Goal: Task Accomplishment & Management: Manage account settings

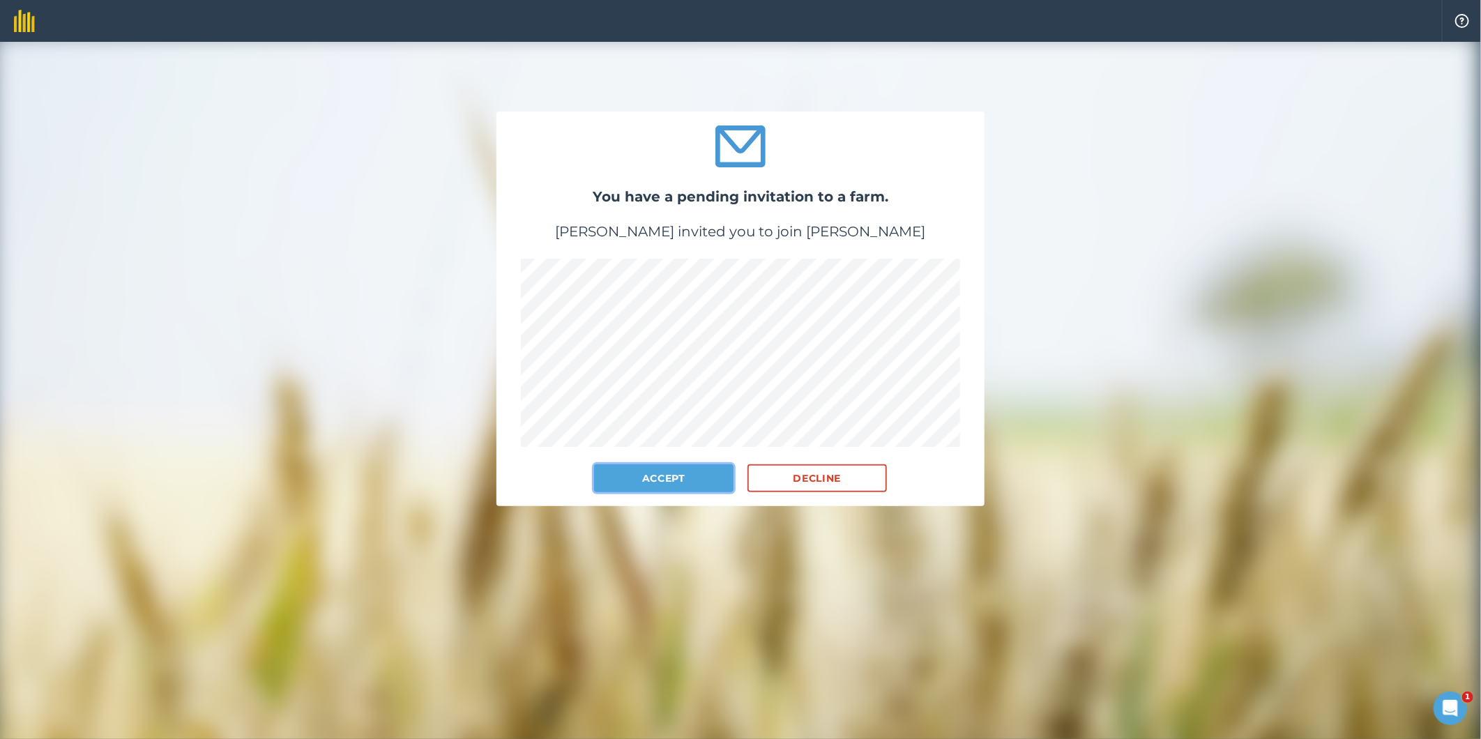
click at [677, 473] on button "Accept" at bounding box center [663, 478] width 139 height 28
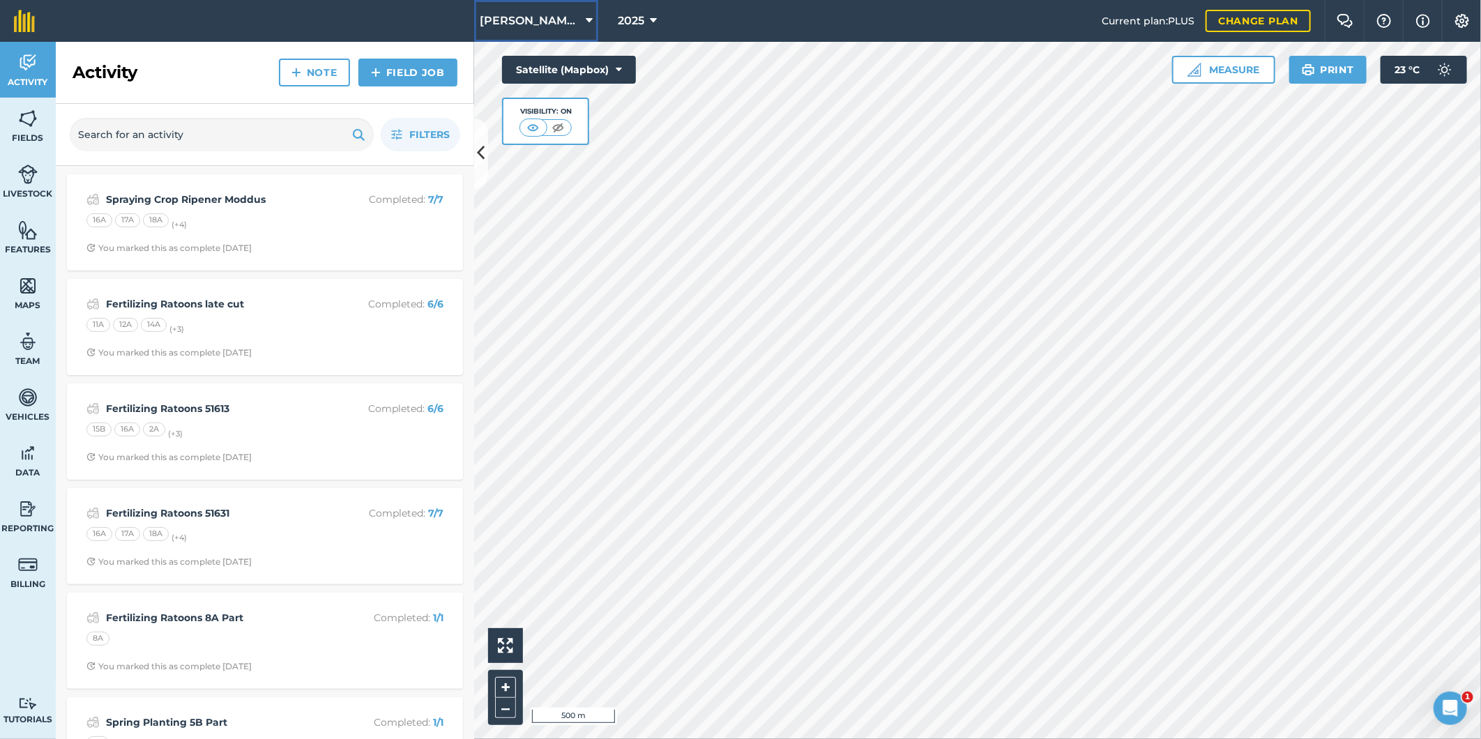
click at [586, 17] on icon at bounding box center [589, 21] width 7 height 17
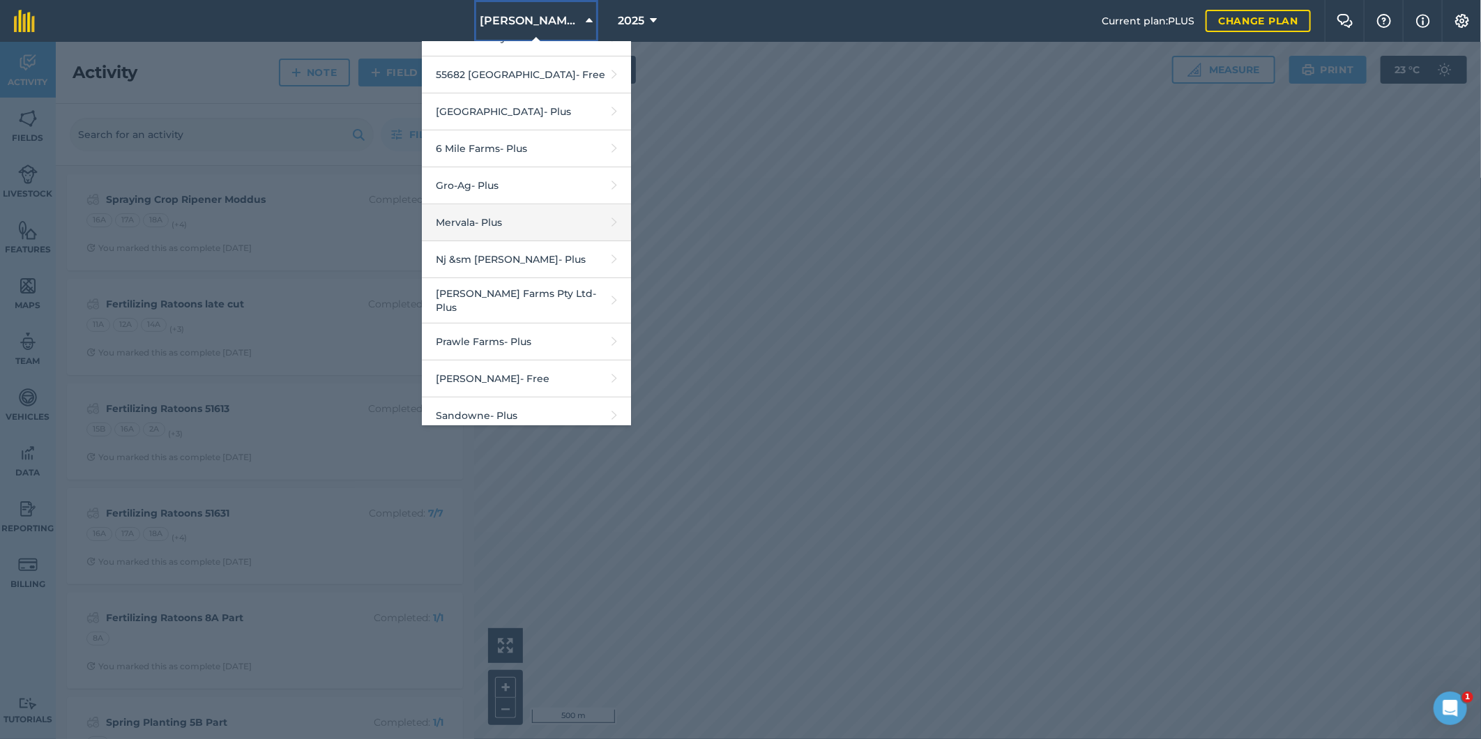
scroll to position [232, 0]
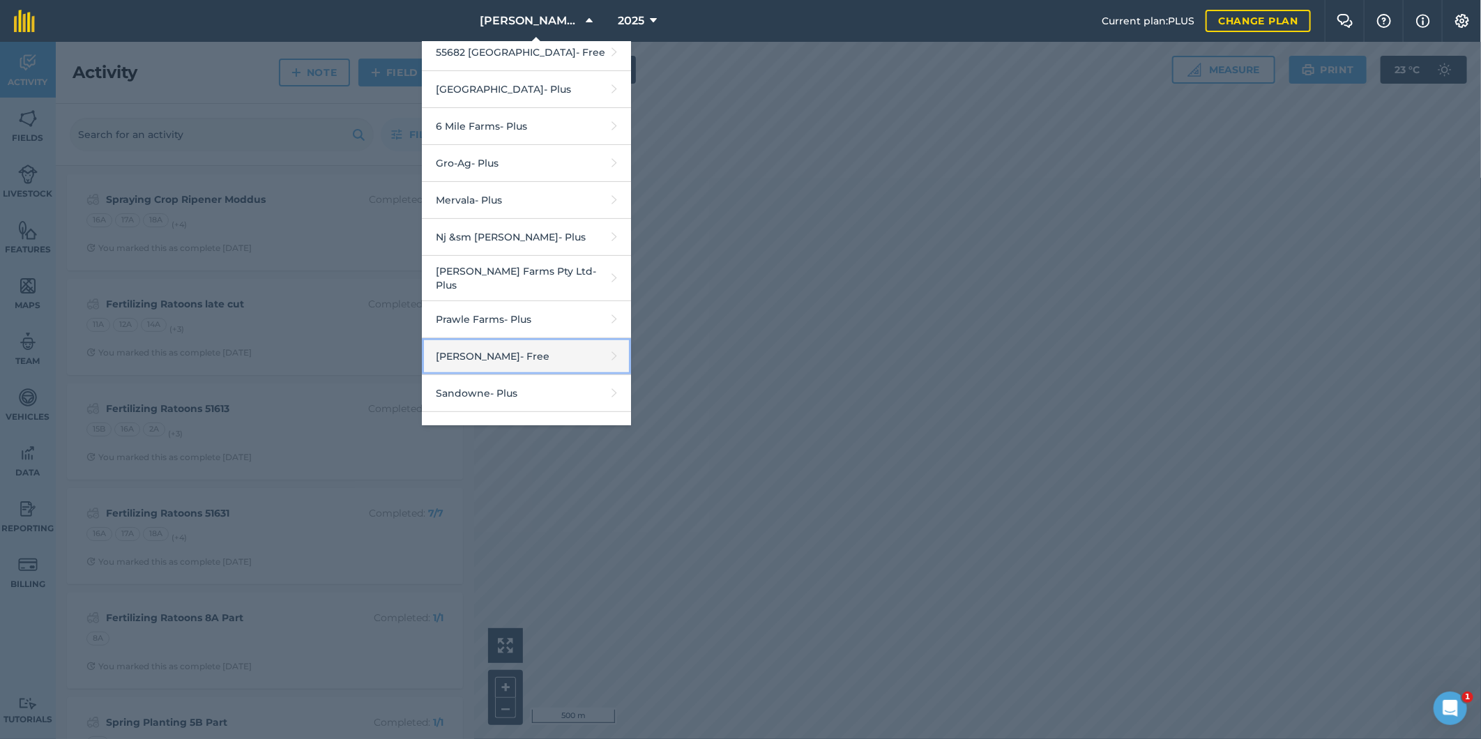
click at [491, 339] on link "R G Downman - Free" at bounding box center [526, 356] width 209 height 37
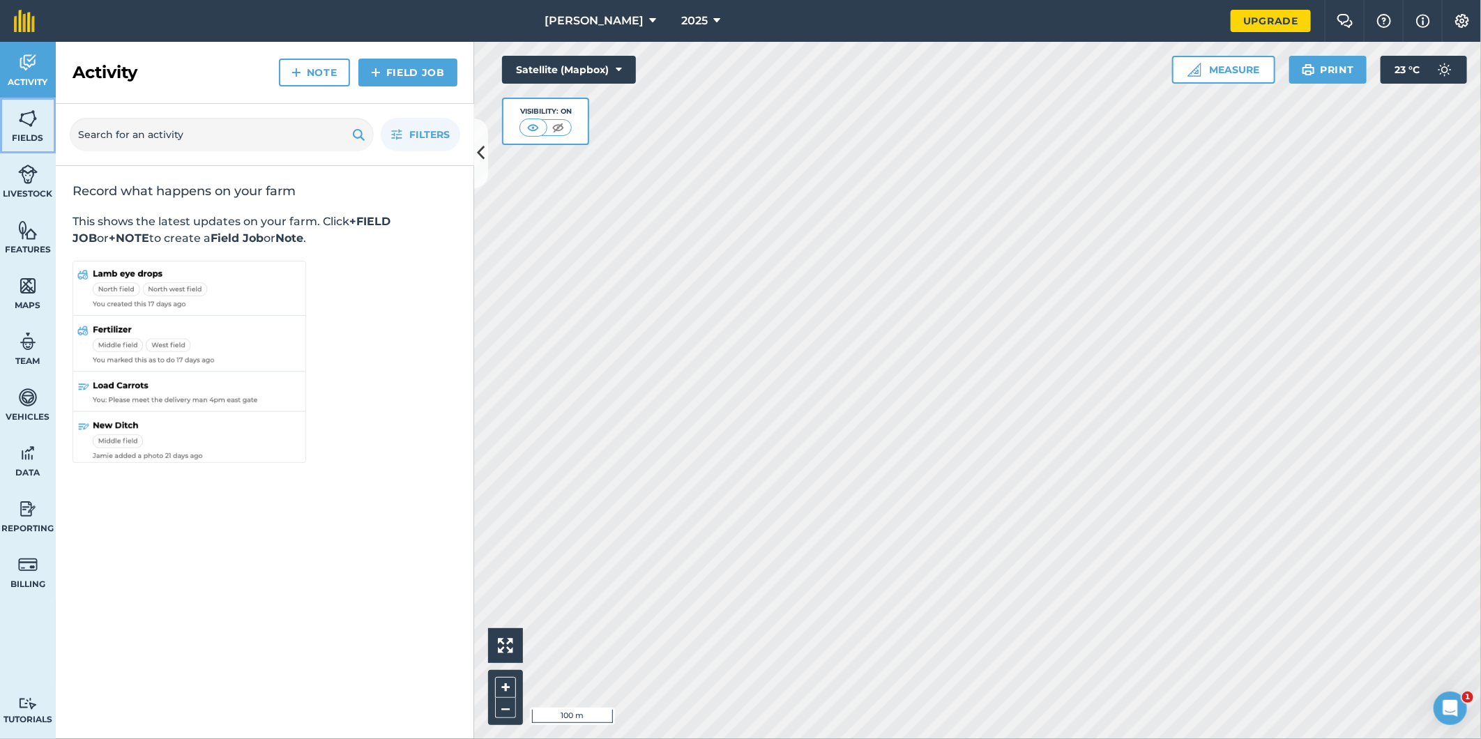
click at [29, 117] on img at bounding box center [28, 118] width 20 height 21
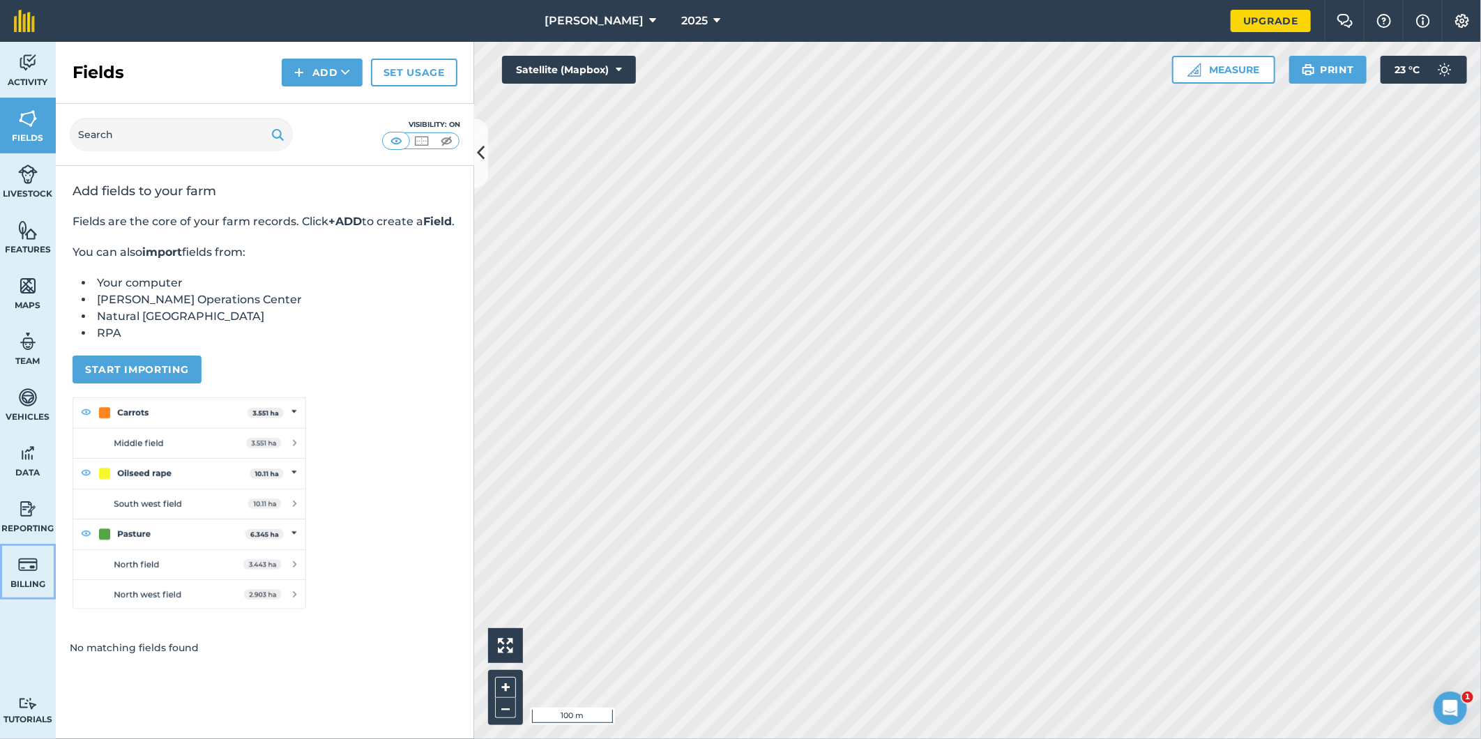
click at [25, 573] on img at bounding box center [28, 564] width 20 height 21
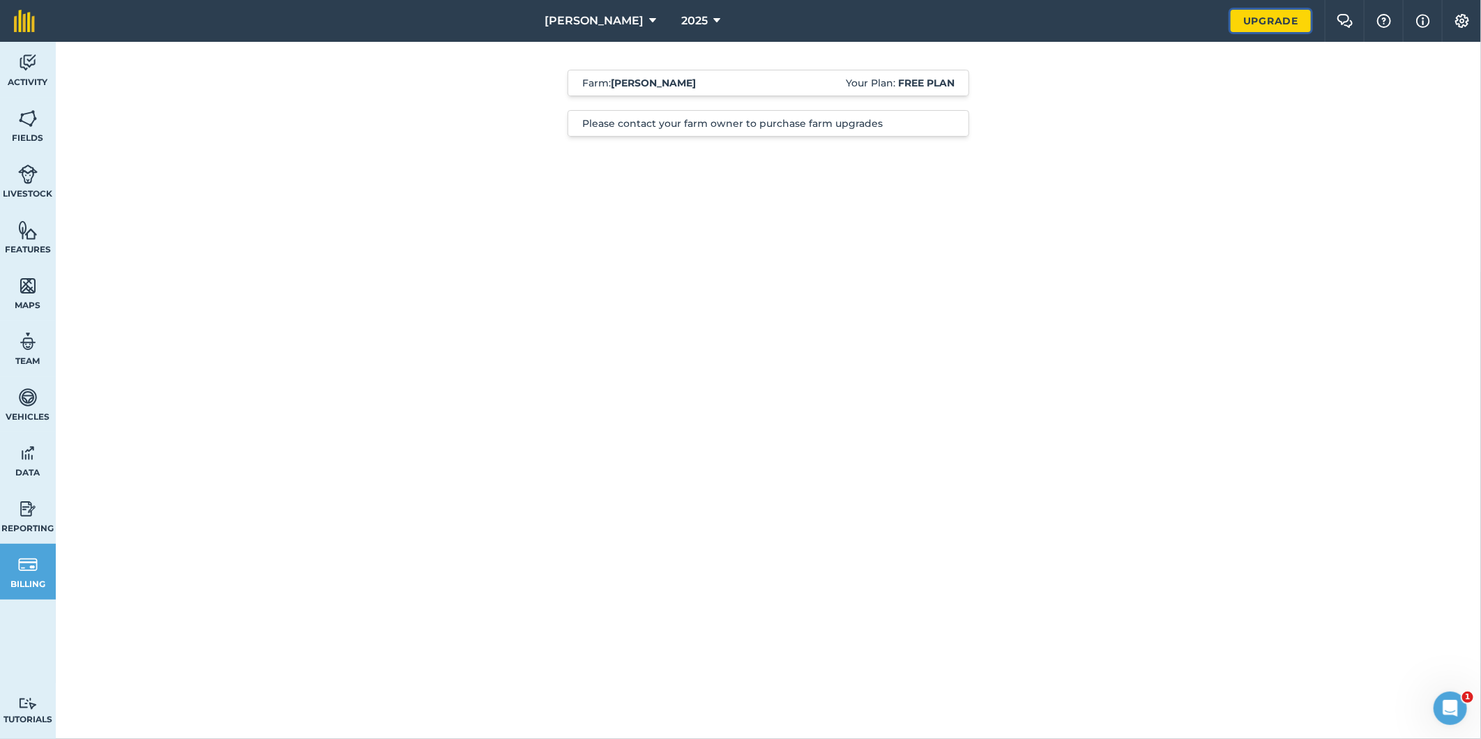
click at [1246, 14] on link "Upgrade" at bounding box center [1271, 21] width 80 height 22
click at [1254, 21] on link "Upgrade" at bounding box center [1271, 21] width 80 height 22
click at [1278, 21] on link "Upgrade" at bounding box center [1271, 21] width 80 height 22
click at [1264, 17] on link "Upgrade" at bounding box center [1271, 21] width 80 height 22
click at [909, 80] on strong "Free plan" at bounding box center [926, 83] width 56 height 13
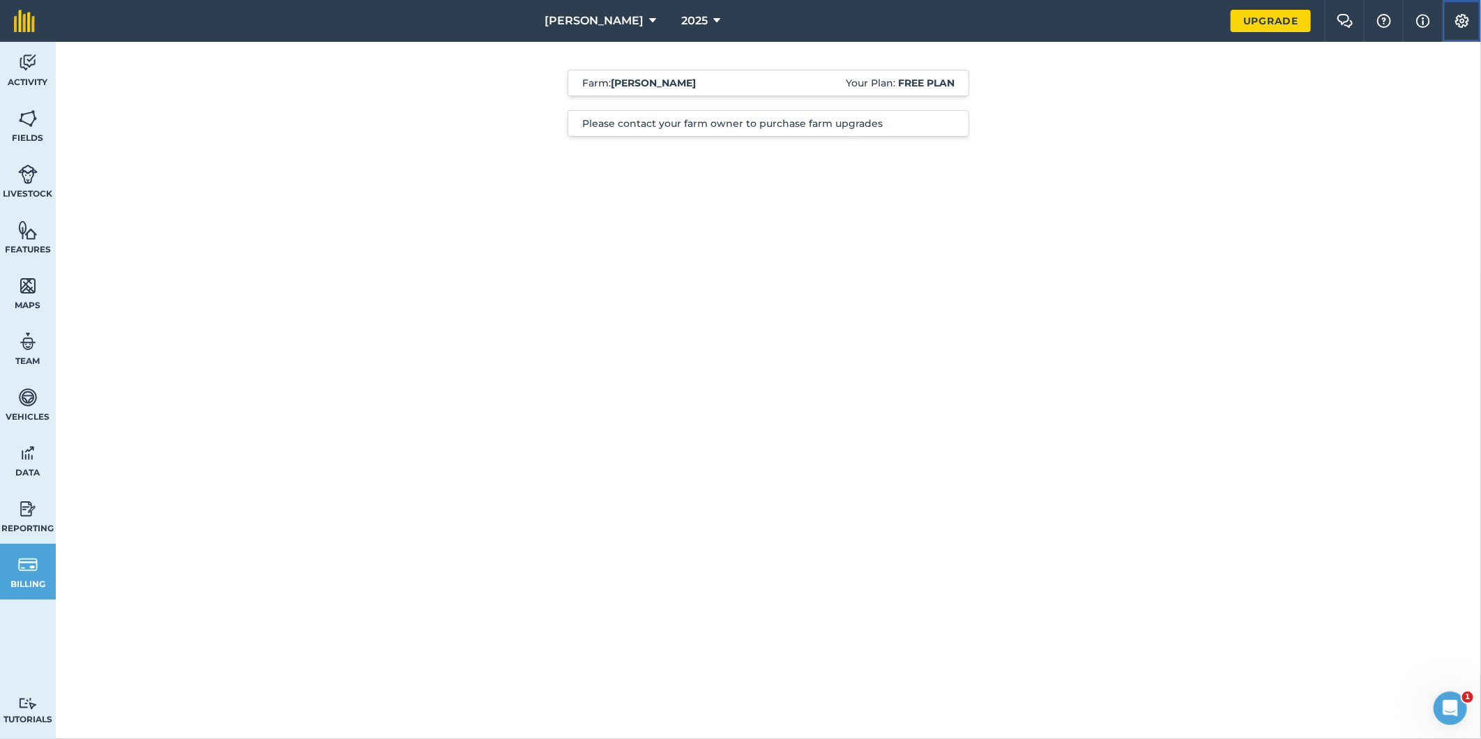
click at [1459, 15] on img at bounding box center [1462, 21] width 17 height 14
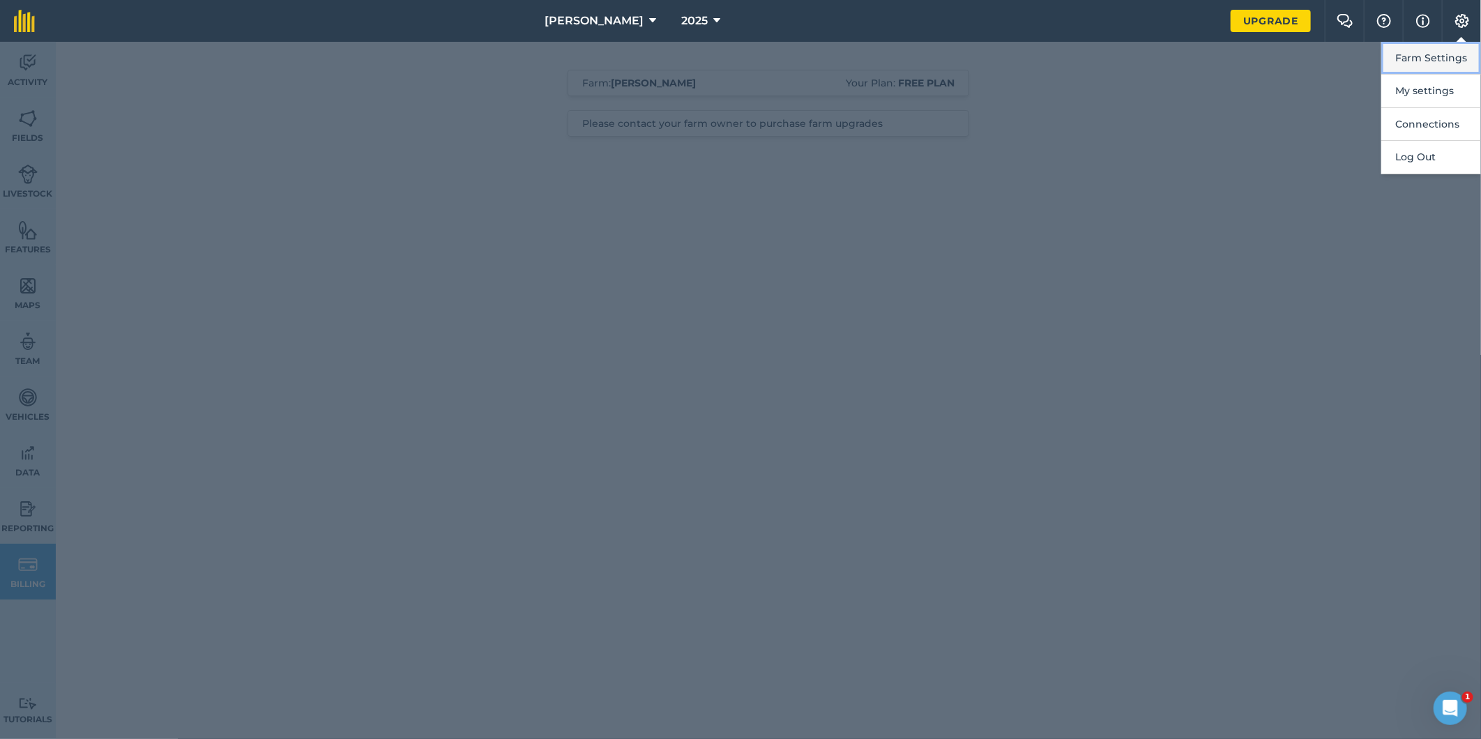
click at [1446, 53] on button "Farm Settings" at bounding box center [1432, 58] width 100 height 33
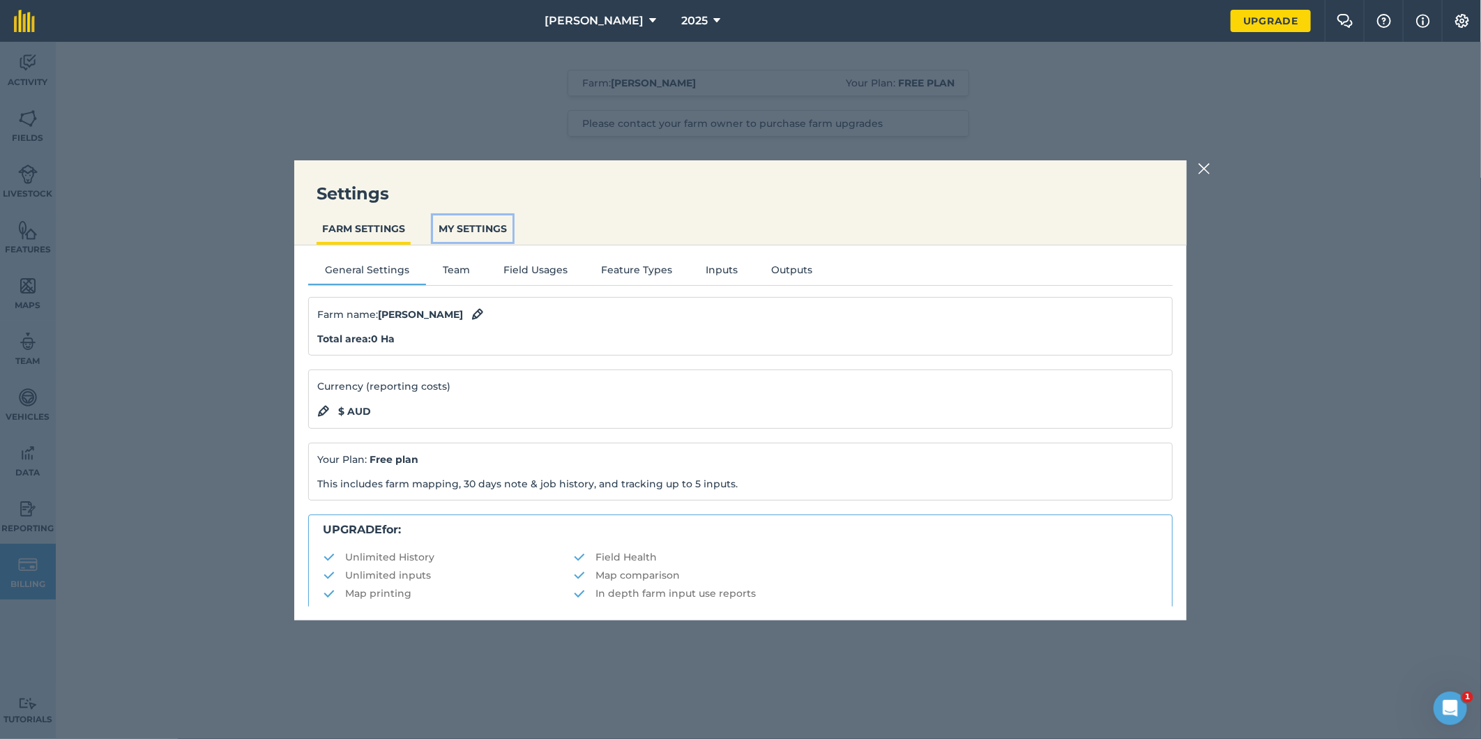
click at [466, 222] on button "MY SETTINGS" at bounding box center [473, 228] width 80 height 27
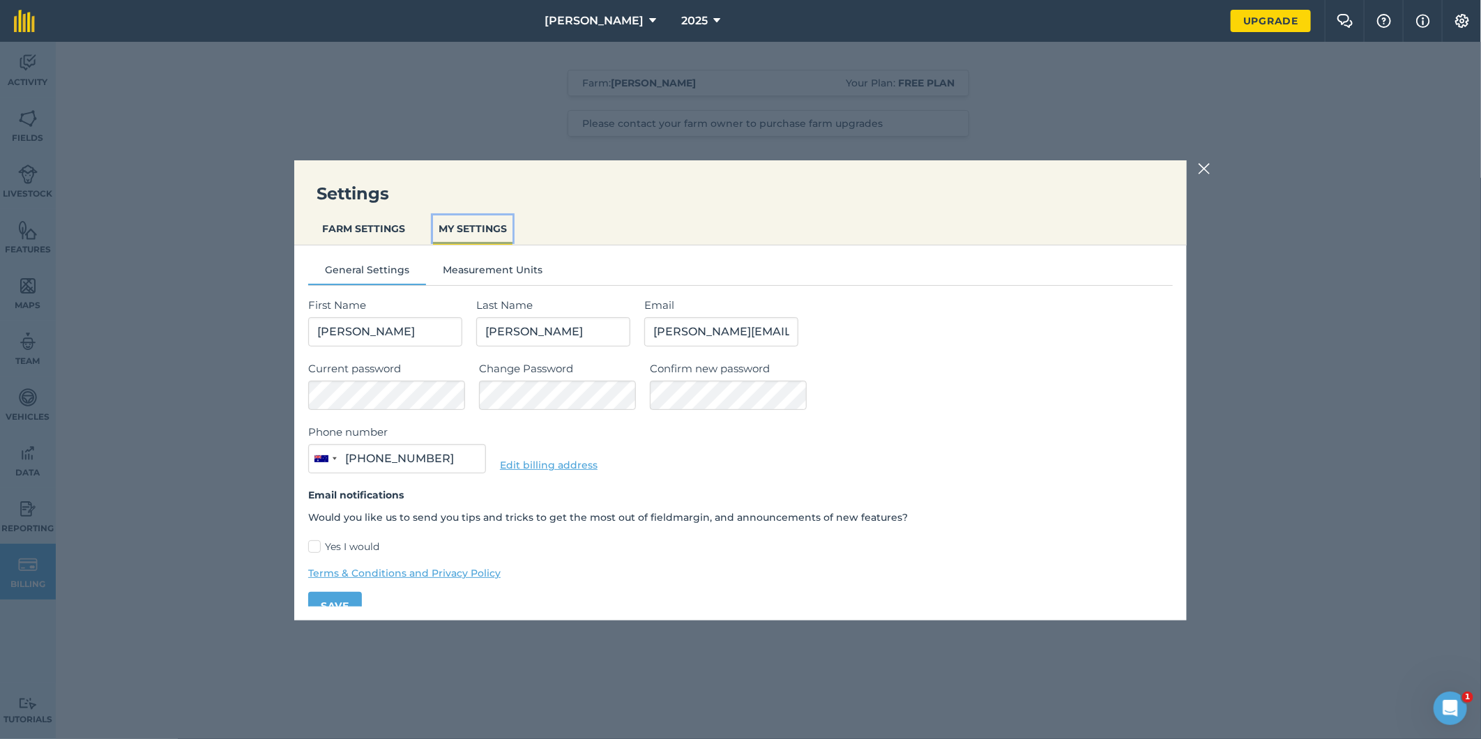
type input "0487 017 811"
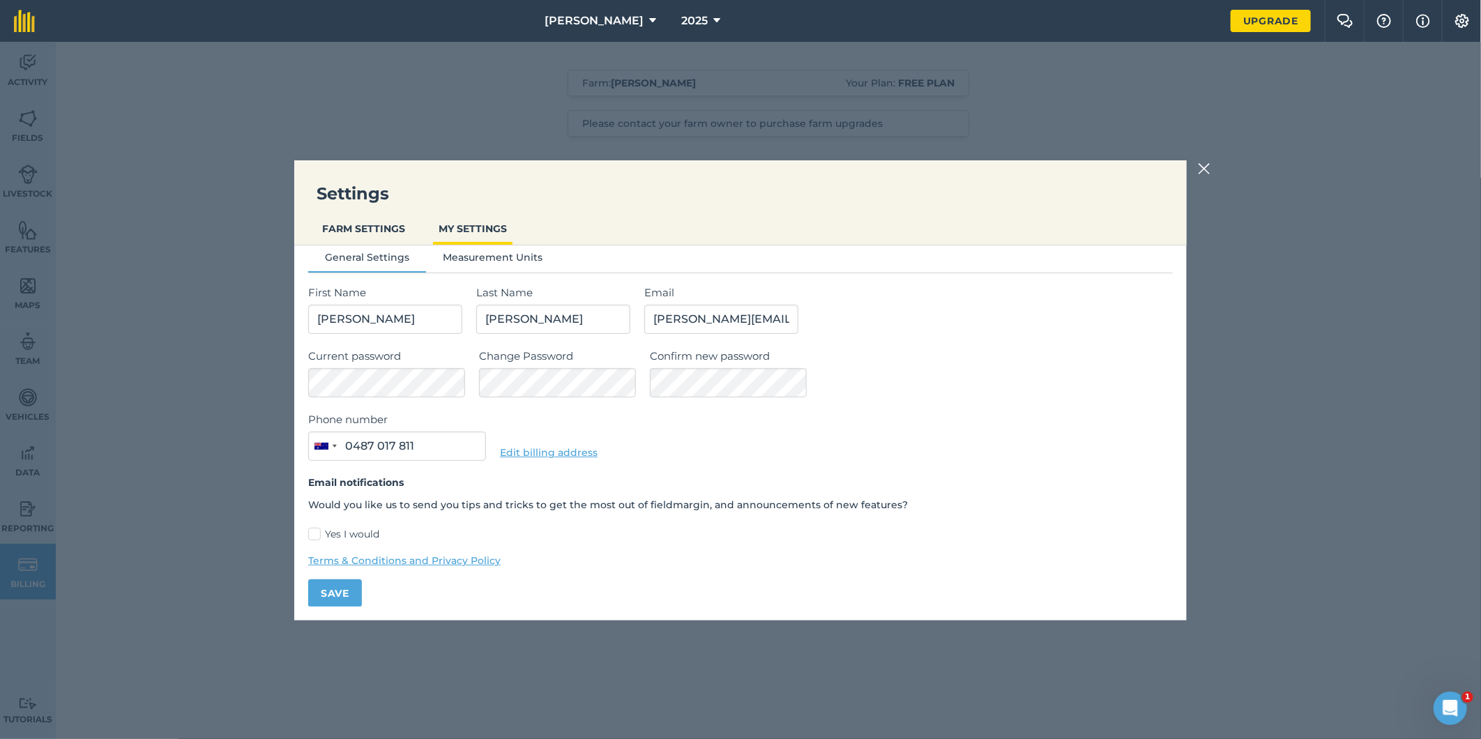
scroll to position [16, 0]
click at [375, 234] on button "FARM SETTINGS" at bounding box center [364, 228] width 94 height 27
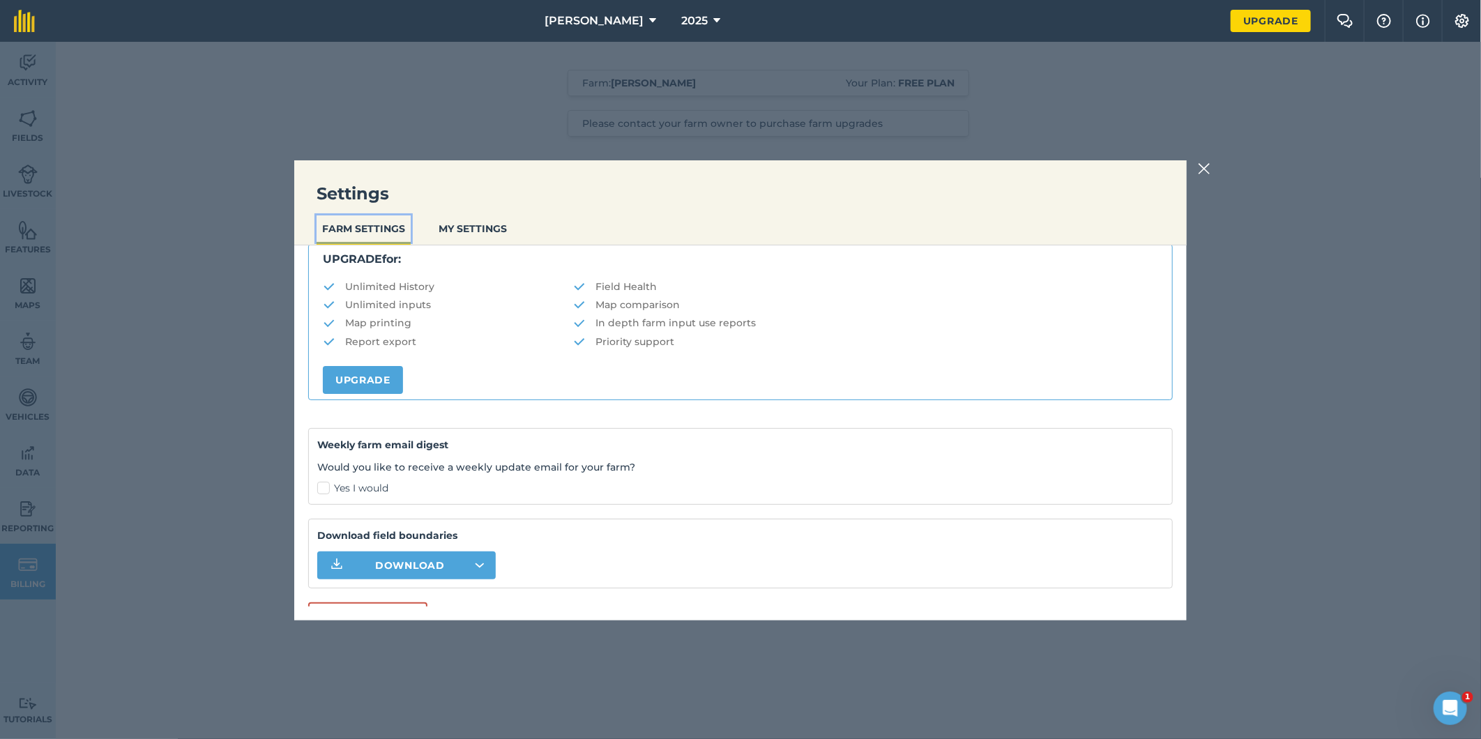
scroll to position [293, 0]
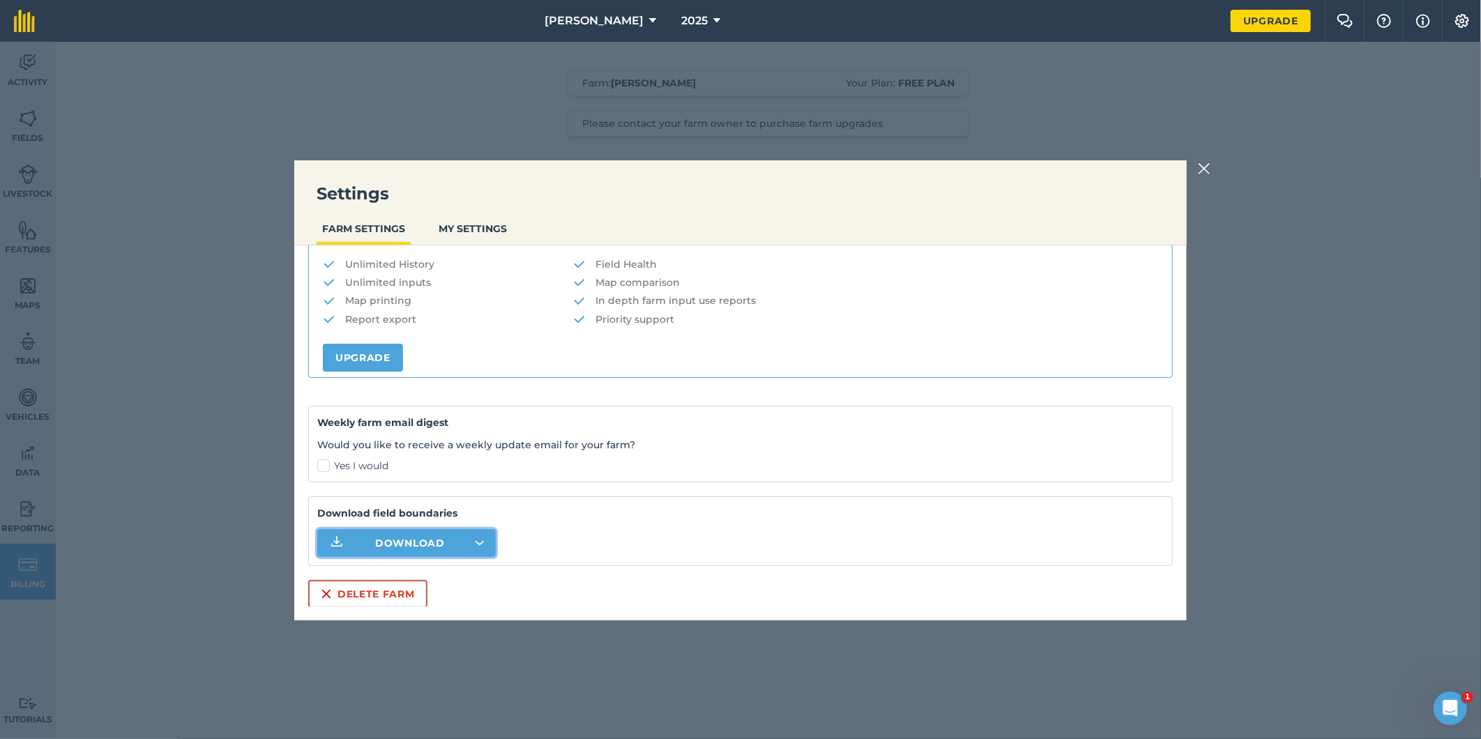
click at [478, 535] on button "Download" at bounding box center [406, 543] width 179 height 28
click at [478, 542] on icon "button" at bounding box center [480, 543] width 8 height 3
click at [1288, 276] on div "Settings FARM SETTINGS MY SETTINGS General Settings Team Field Usages Feature T…" at bounding box center [740, 390] width 1481 height 697
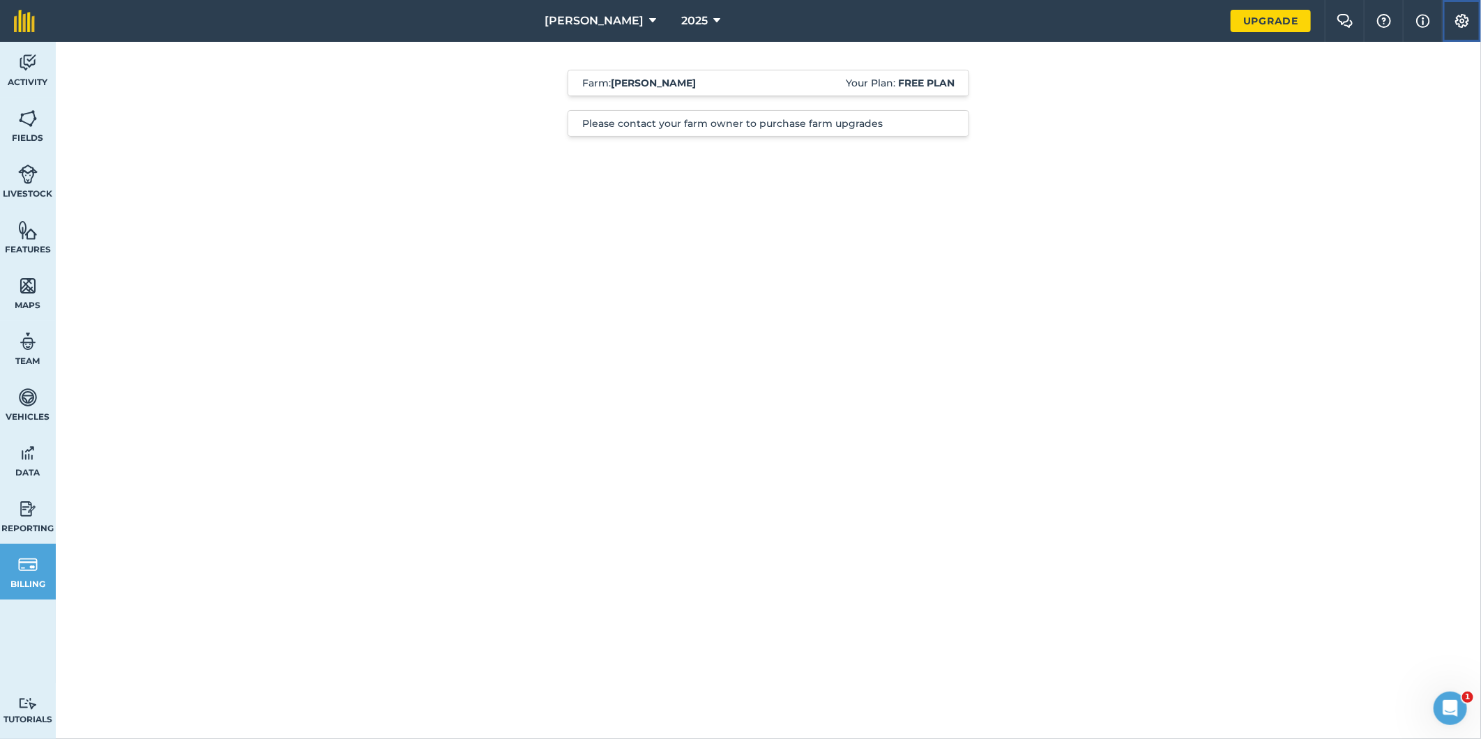
click at [1459, 17] on img at bounding box center [1462, 21] width 17 height 14
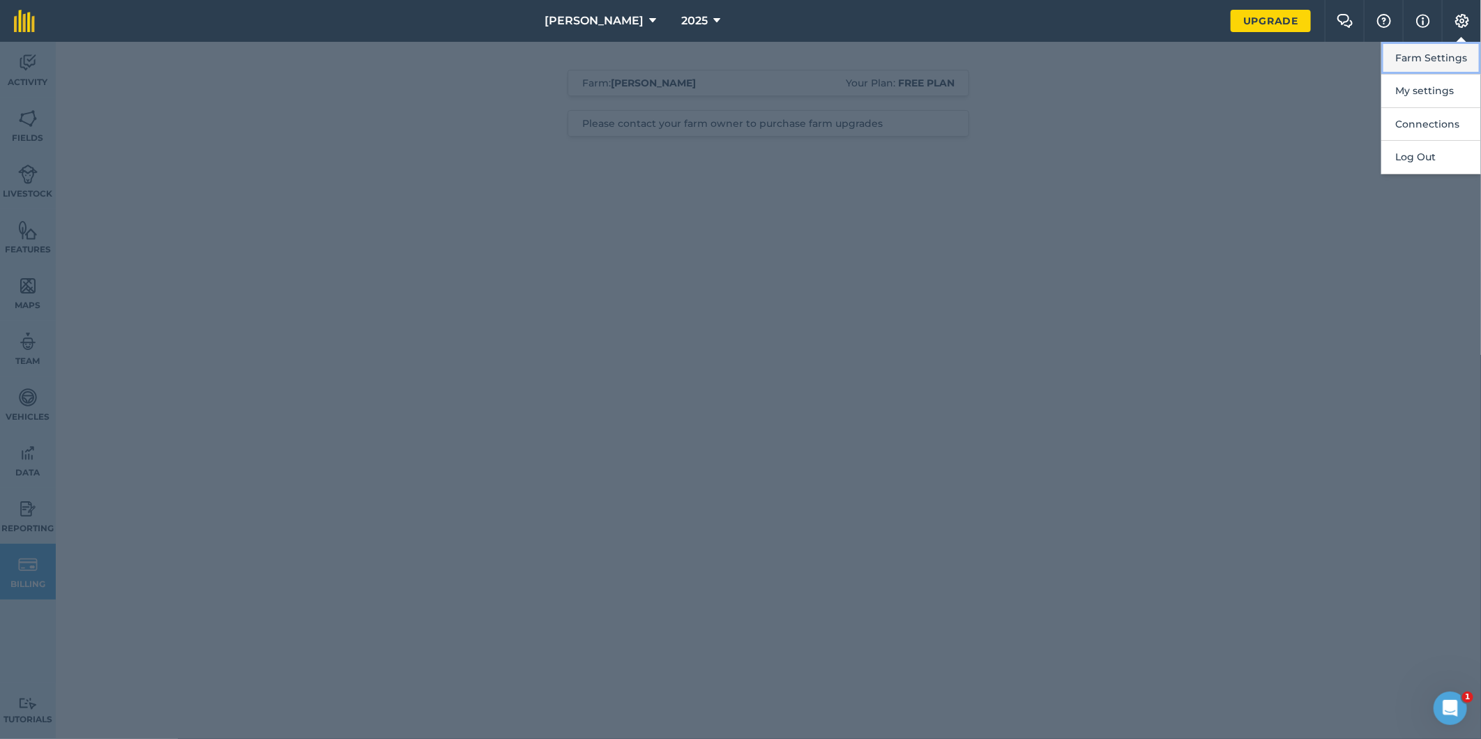
click at [1442, 52] on button "Farm Settings" at bounding box center [1432, 58] width 100 height 33
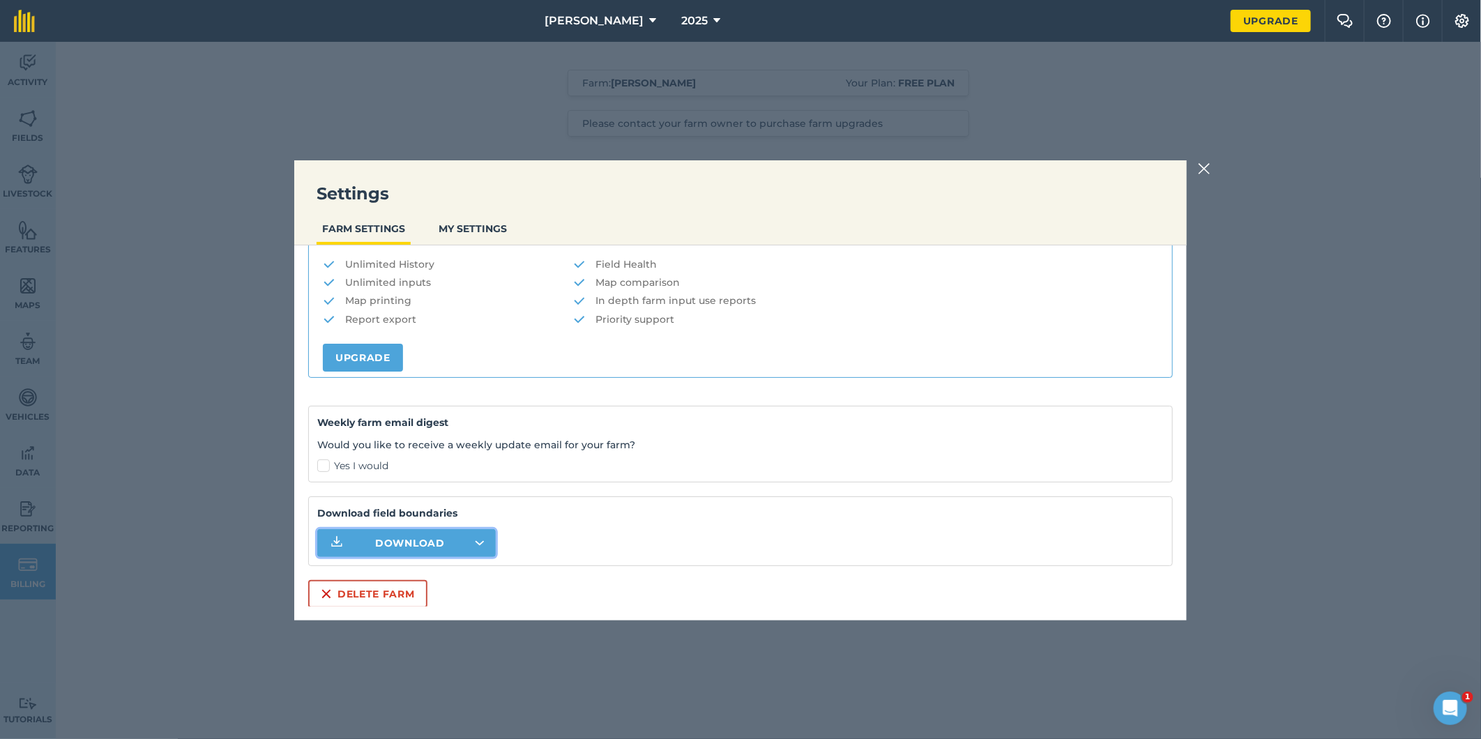
click at [464, 548] on button "Download" at bounding box center [406, 543] width 179 height 28
click at [1405, 89] on div "Settings FARM SETTINGS MY SETTINGS General Settings Team Field Usages Feature T…" at bounding box center [740, 390] width 1481 height 697
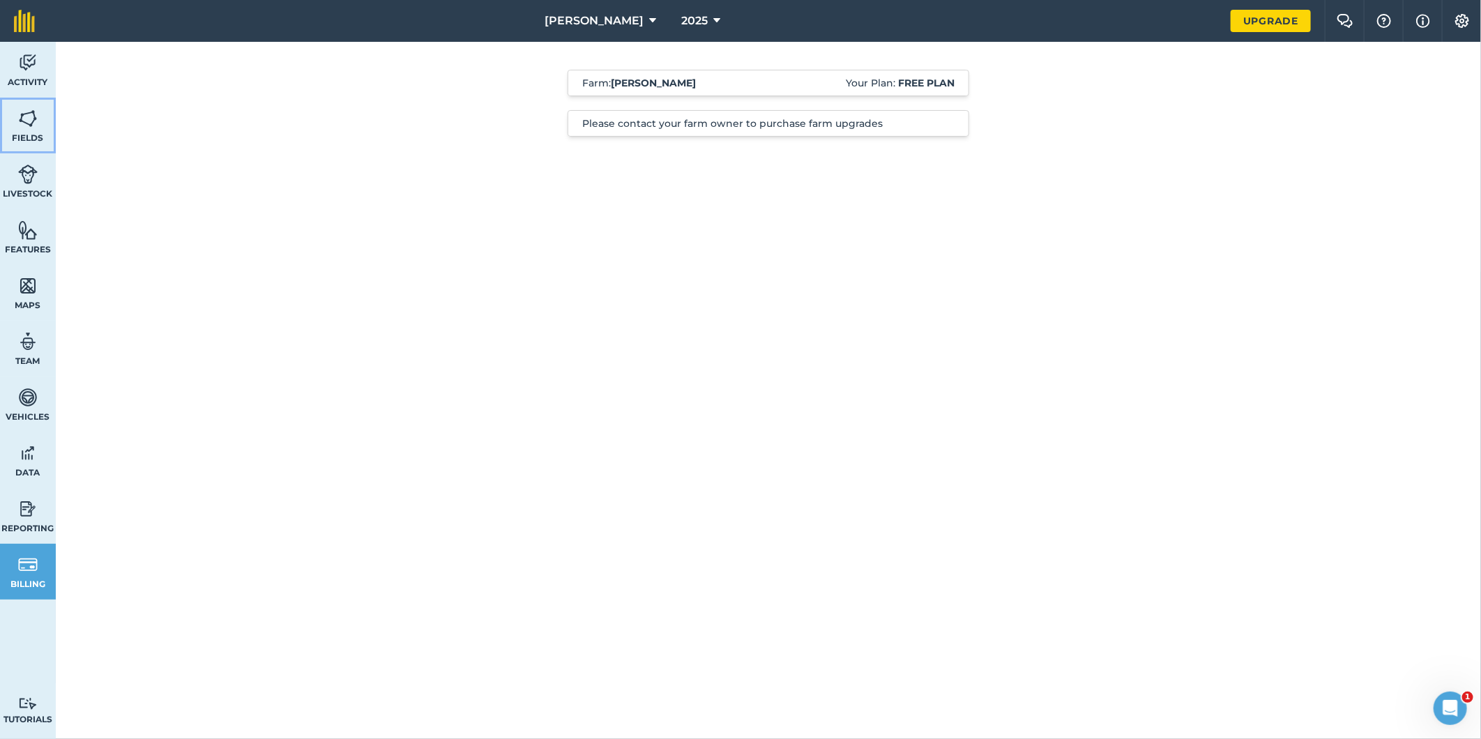
click at [31, 120] on img at bounding box center [28, 118] width 20 height 21
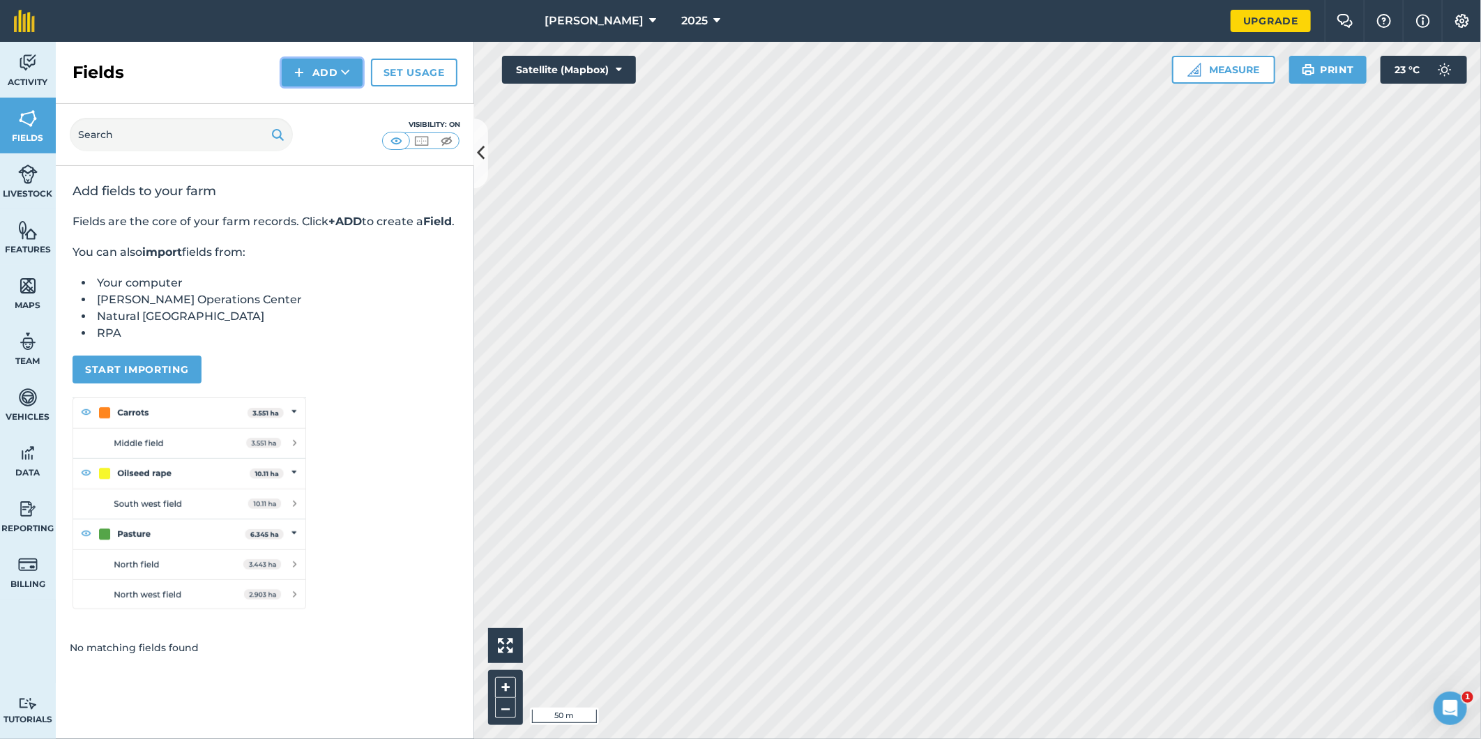
click at [345, 70] on icon at bounding box center [345, 73] width 9 height 14
click at [330, 128] on link "Import" at bounding box center [322, 135] width 77 height 31
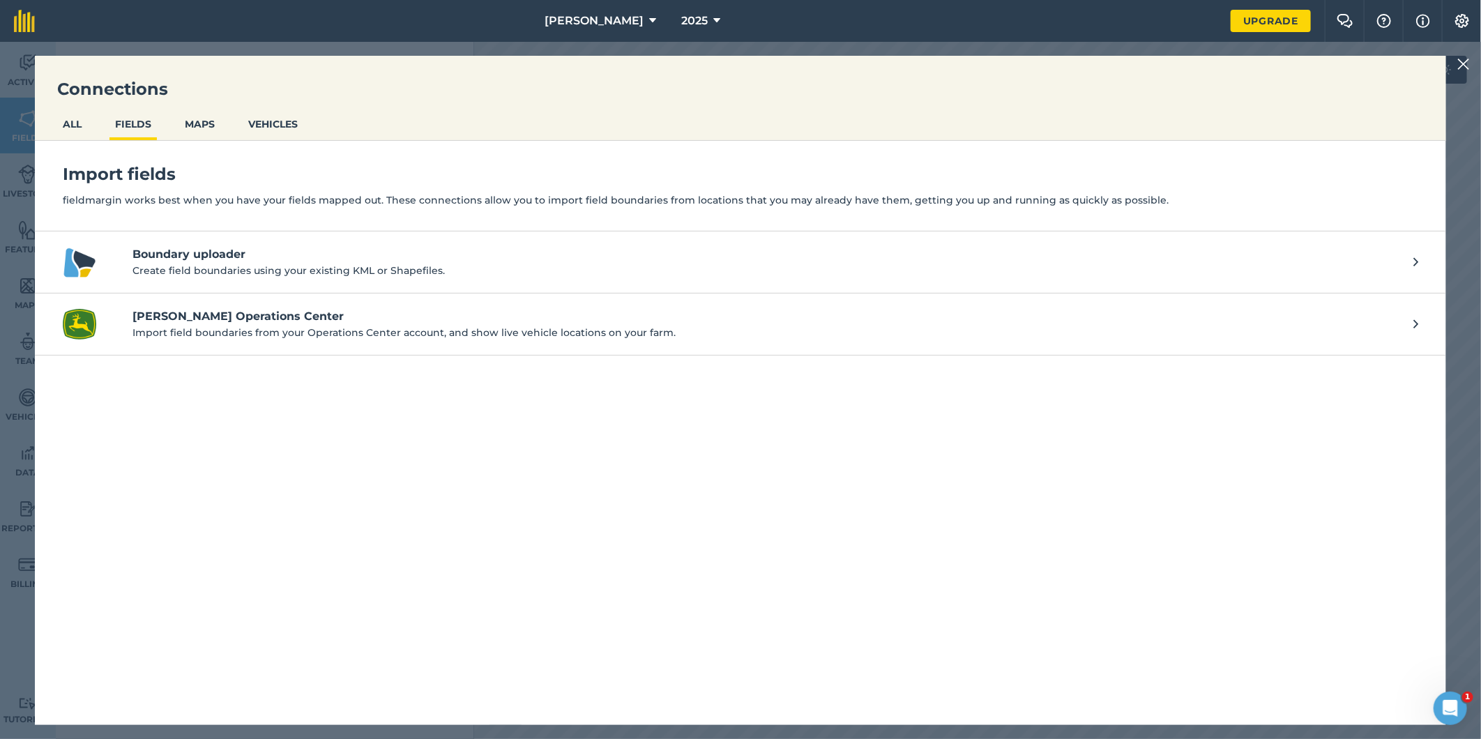
click at [291, 274] on p "Create field boundaries using your existing KML or Shapefiles." at bounding box center [766, 270] width 1267 height 15
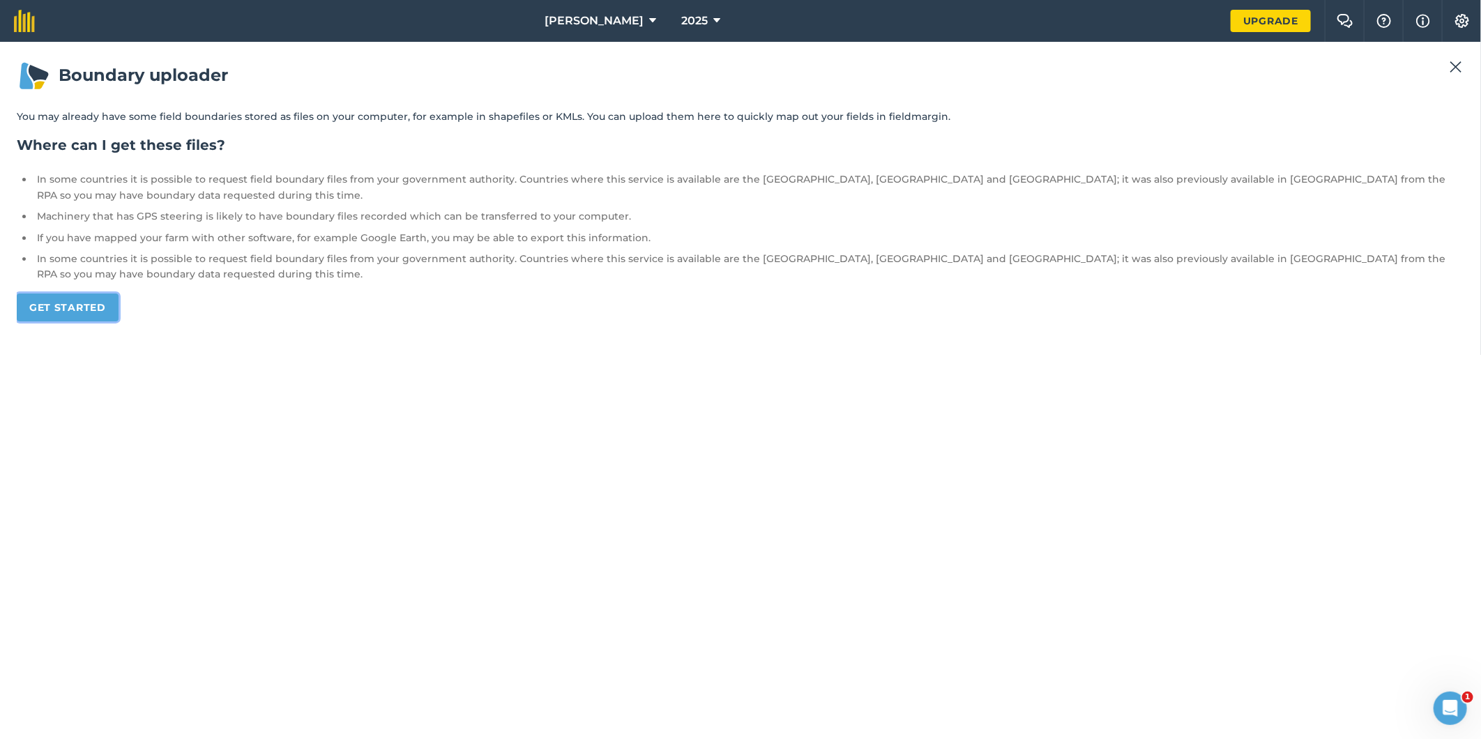
click at [43, 294] on link "Get started" at bounding box center [68, 308] width 102 height 28
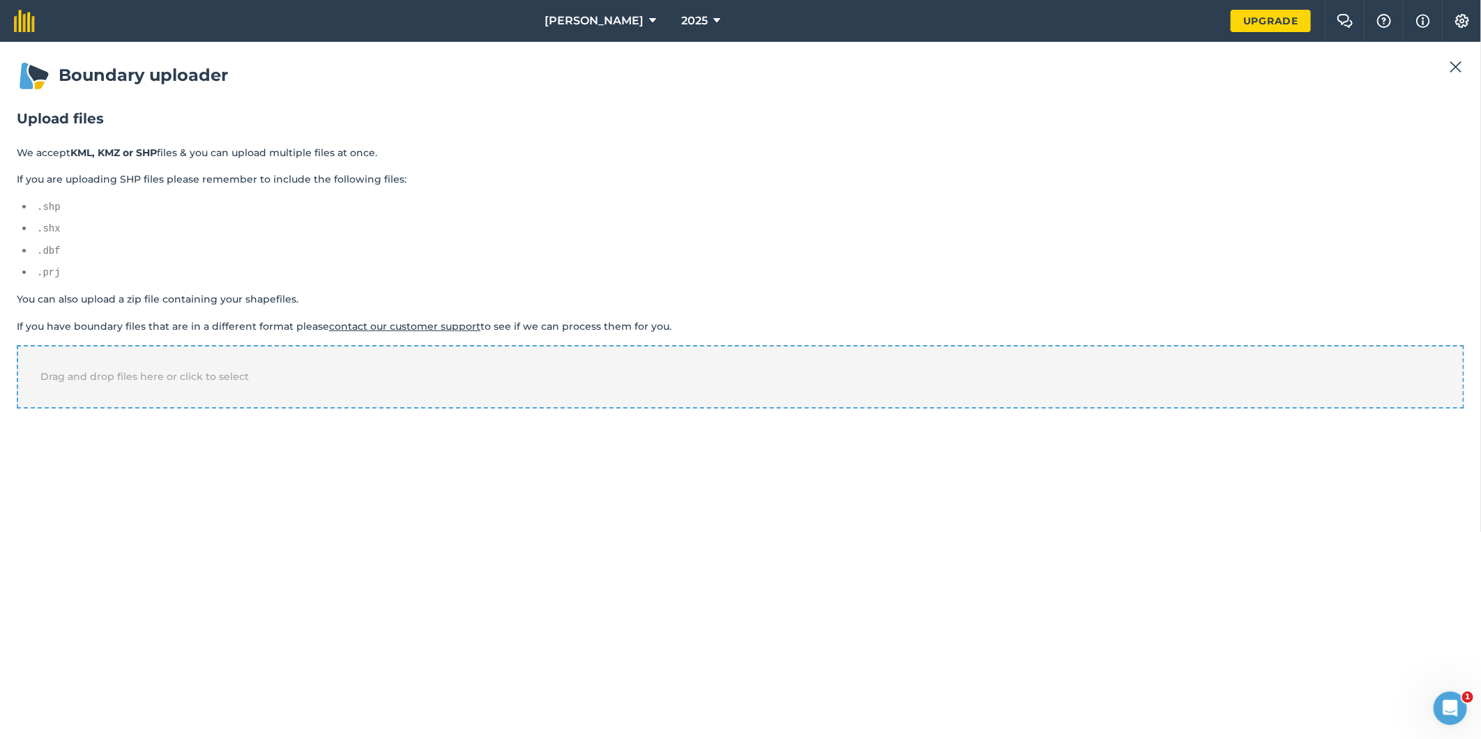
click at [217, 377] on span "Drag and drop files here or click to select" at bounding box center [144, 376] width 209 height 13
click at [158, 377] on span "Drag and drop files here or click to select" at bounding box center [144, 376] width 209 height 13
click at [1458, 66] on img at bounding box center [1456, 67] width 13 height 17
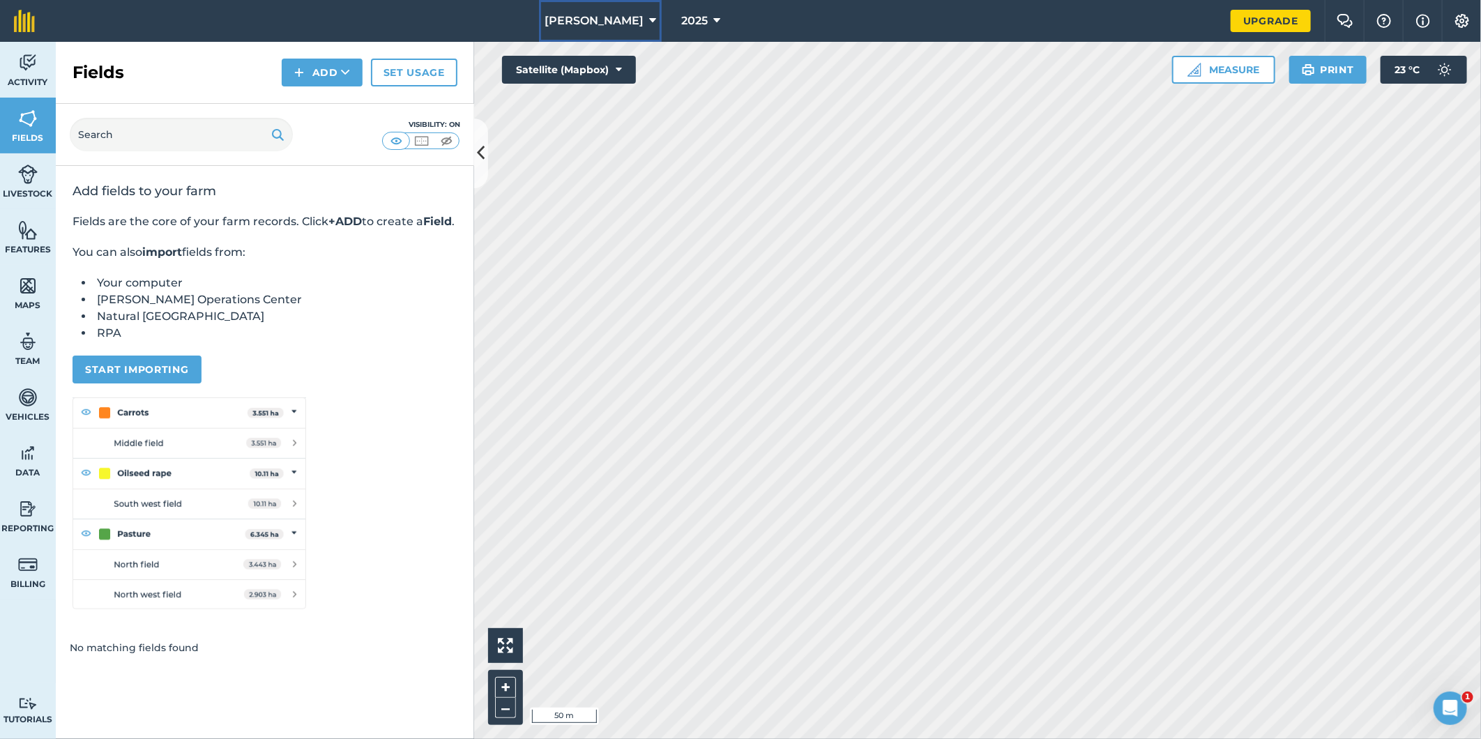
click at [642, 20] on button "[PERSON_NAME]" at bounding box center [600, 21] width 123 height 42
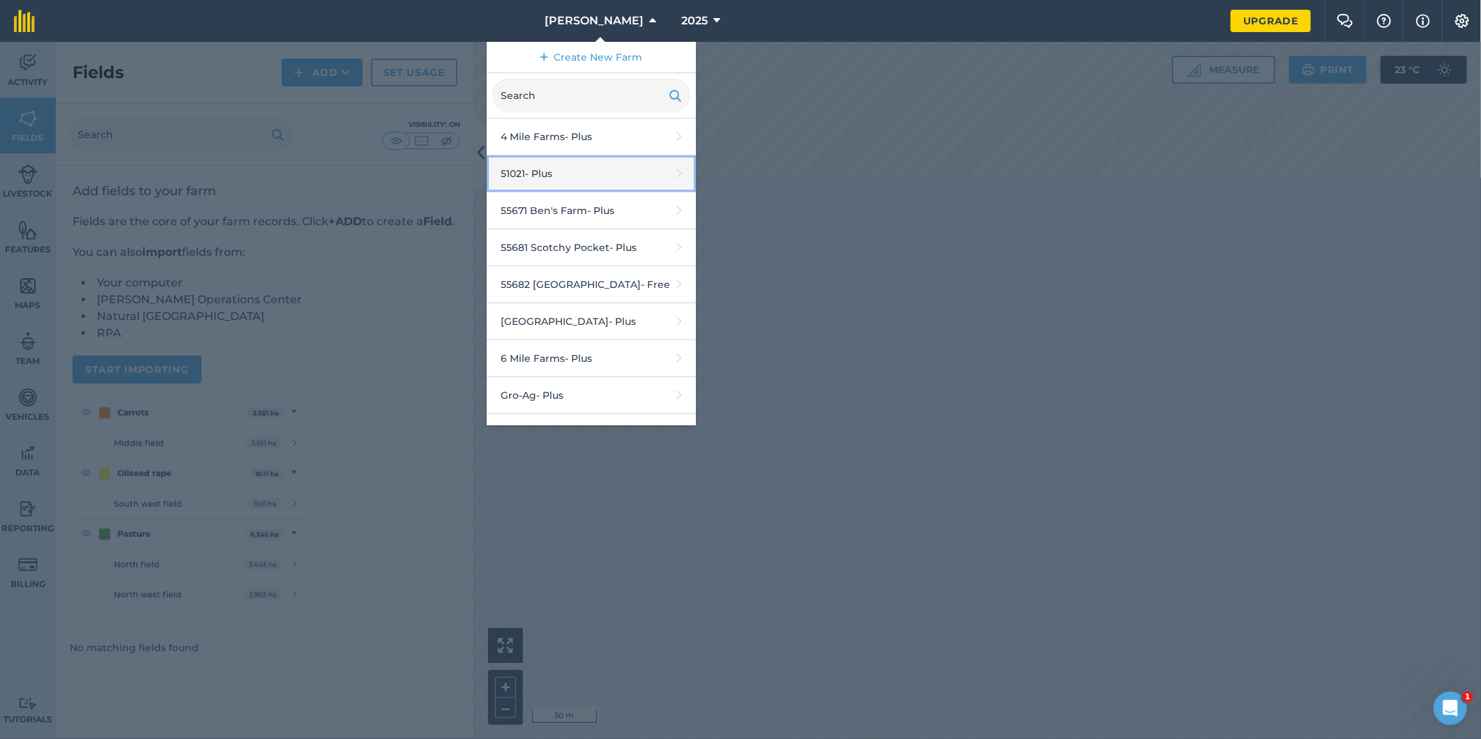
click at [580, 175] on link "51021 - Plus" at bounding box center [591, 174] width 209 height 37
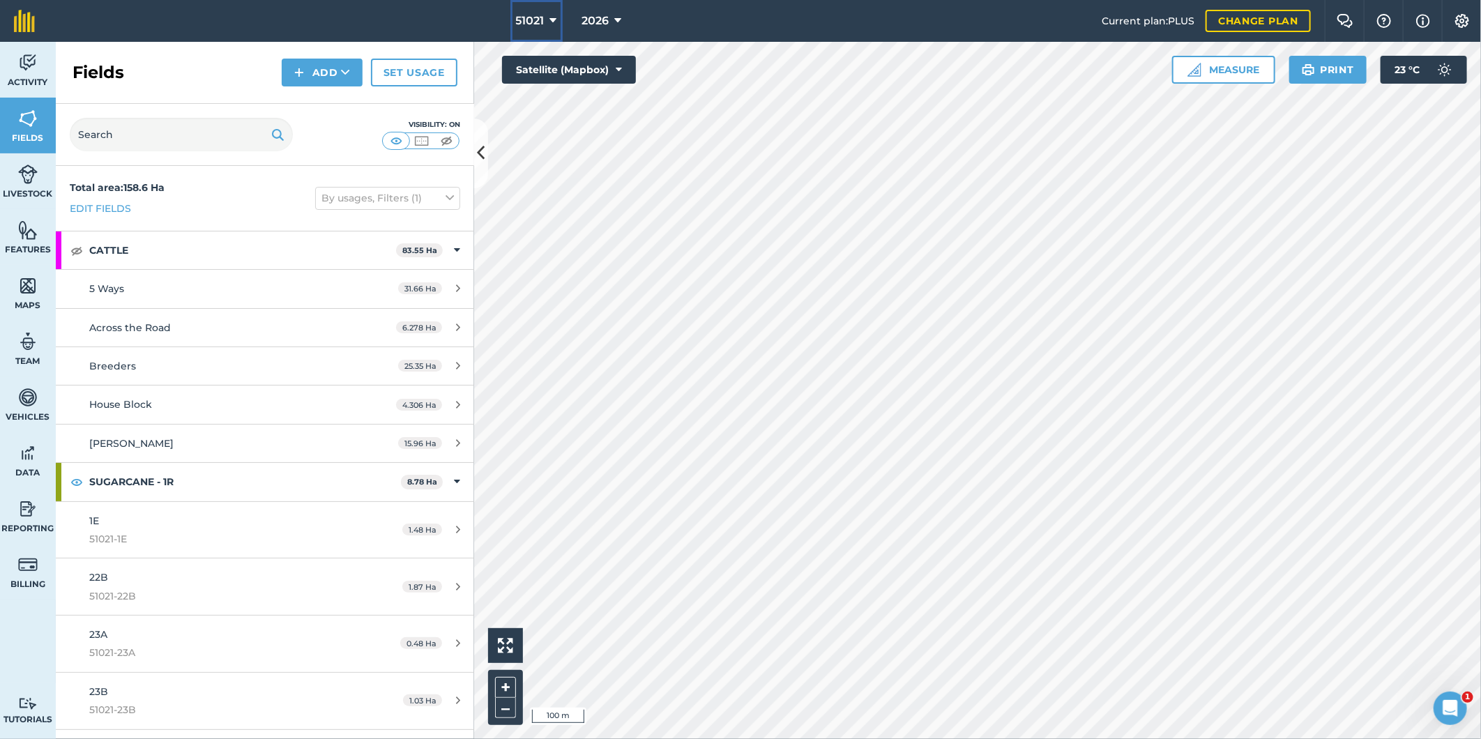
click at [554, 20] on icon at bounding box center [553, 21] width 7 height 17
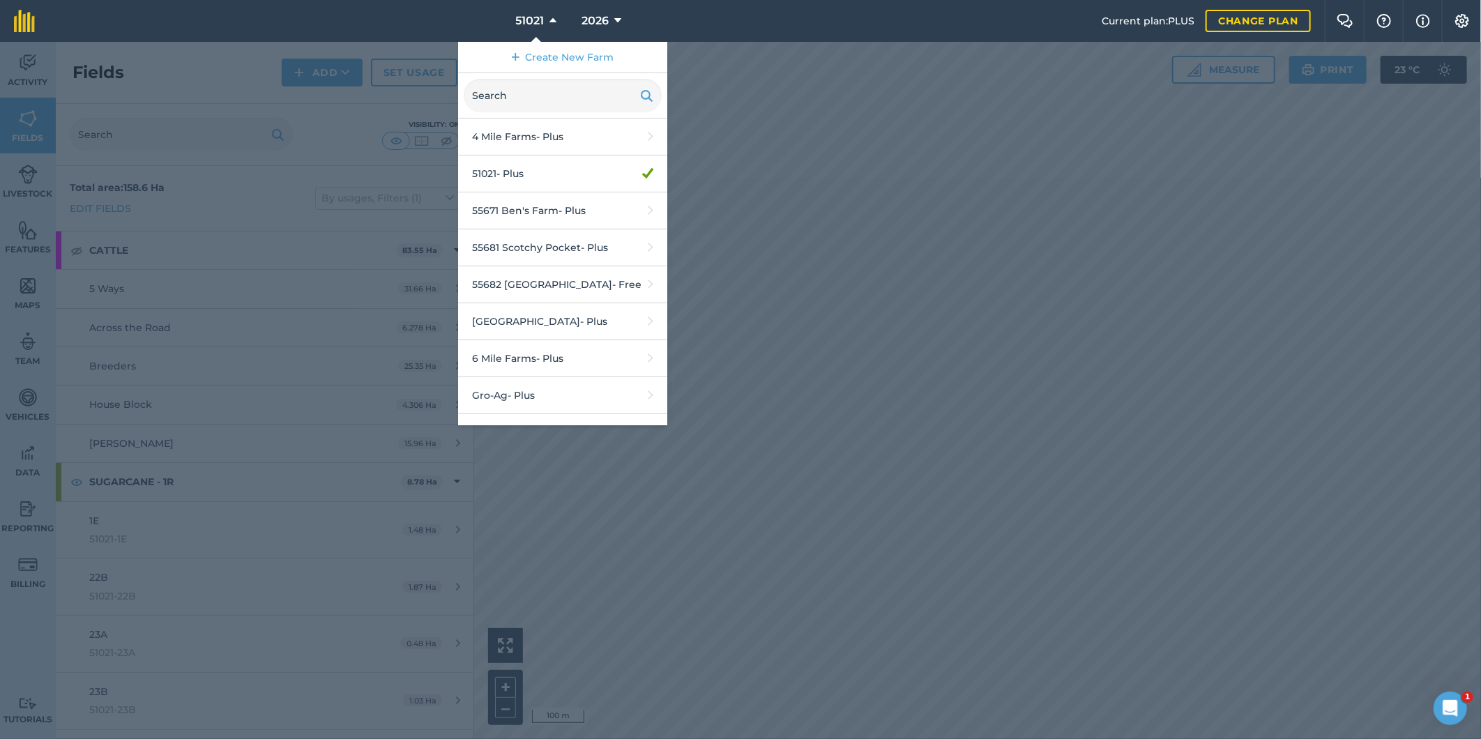
click at [698, 84] on div at bounding box center [740, 390] width 1481 height 697
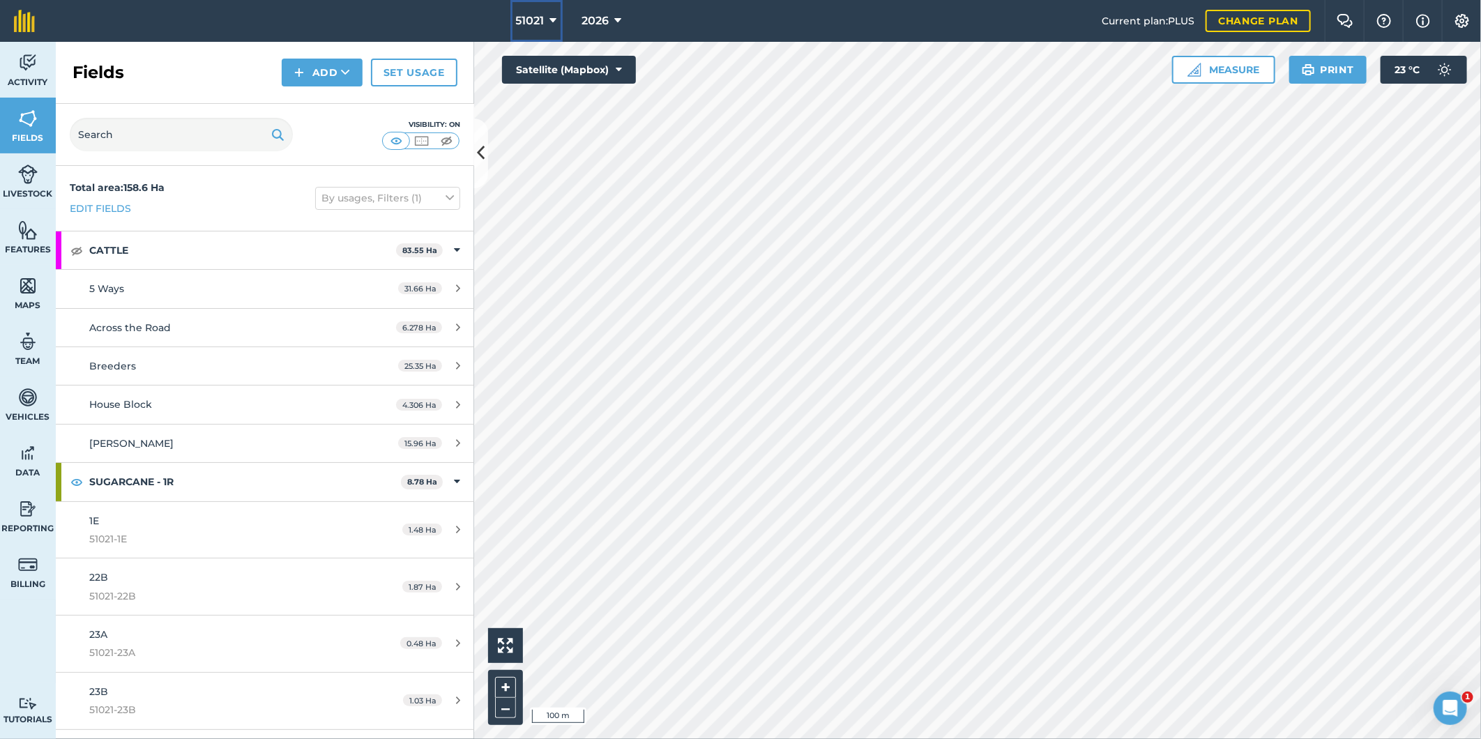
click at [552, 22] on icon at bounding box center [553, 21] width 7 height 17
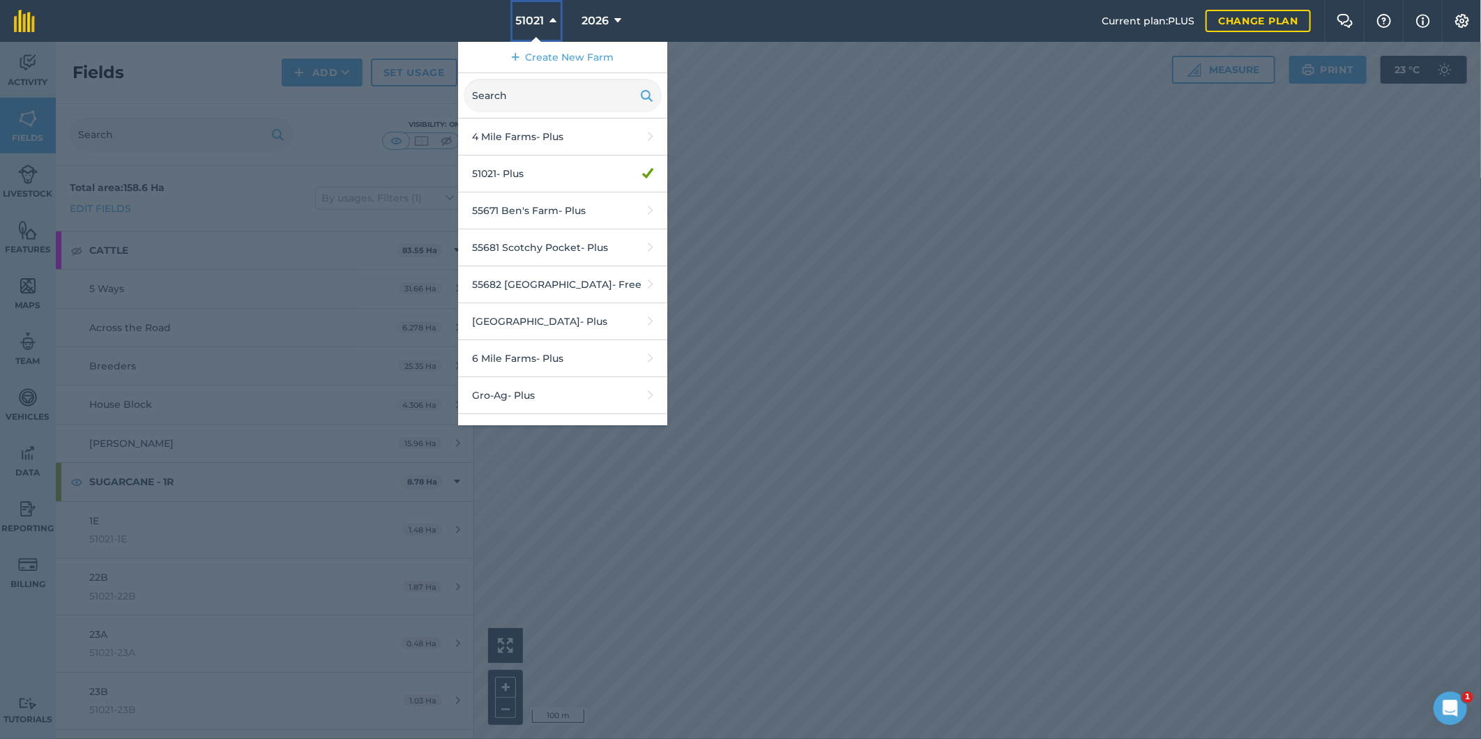
click at [547, 33] on button "51021" at bounding box center [536, 21] width 52 height 42
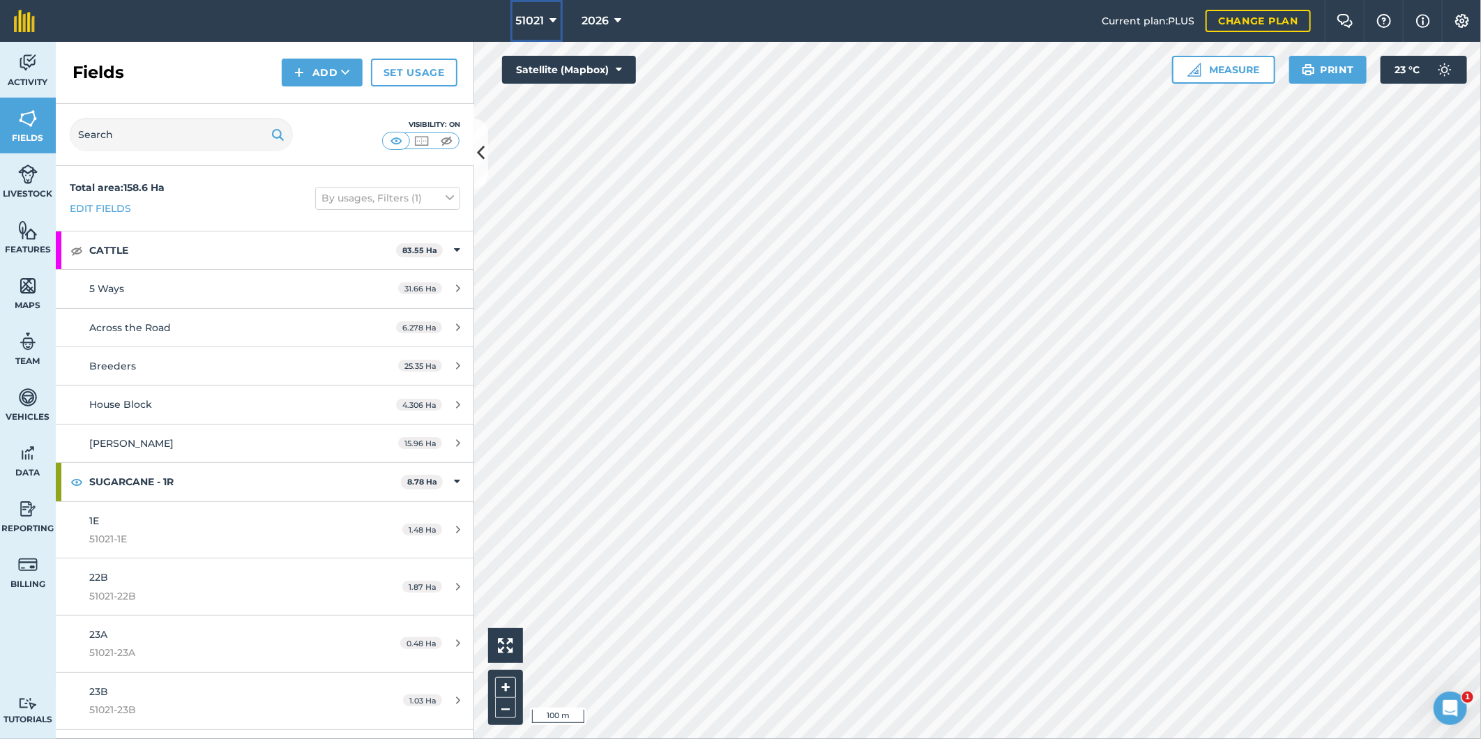
click at [554, 18] on icon at bounding box center [553, 21] width 7 height 17
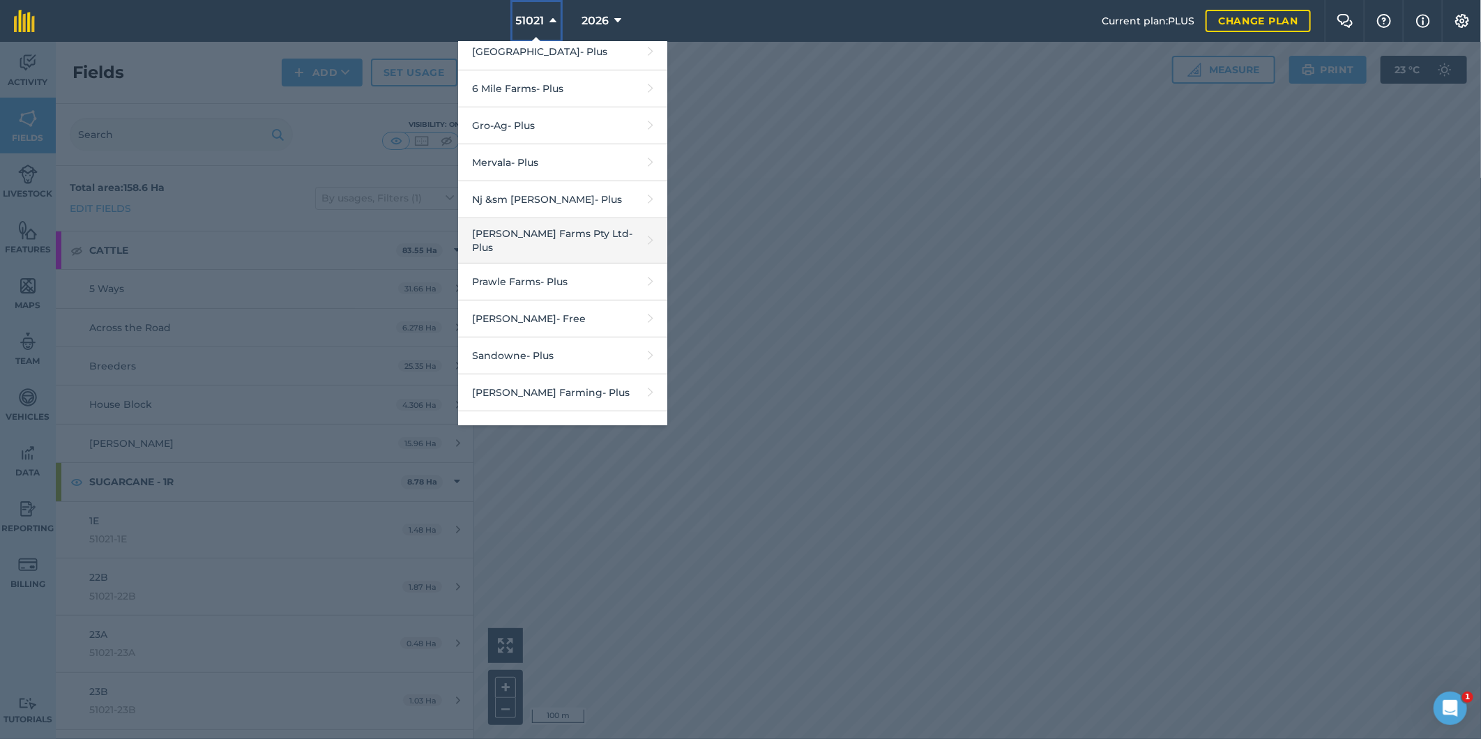
scroll to position [286, 0]
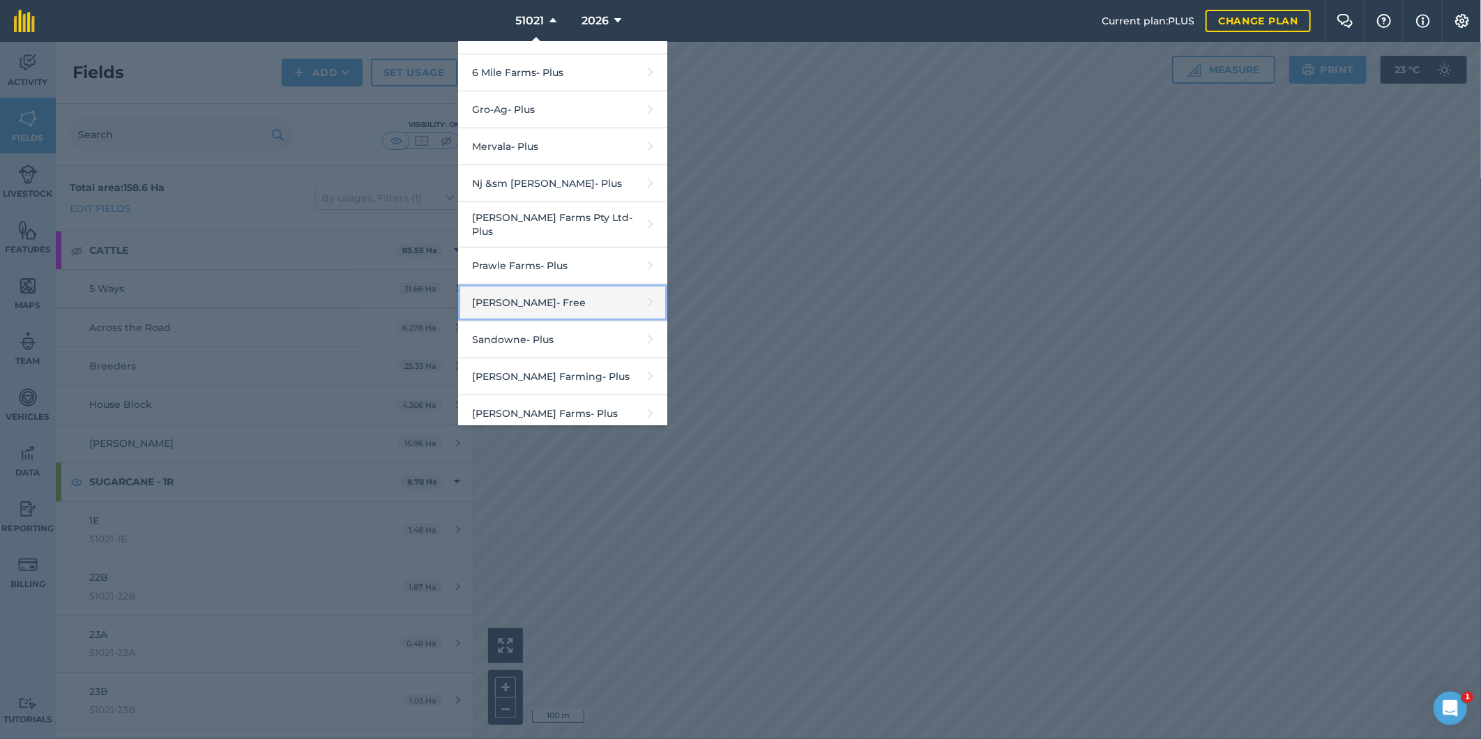
click at [554, 292] on link "R G Downman - Free" at bounding box center [562, 303] width 209 height 37
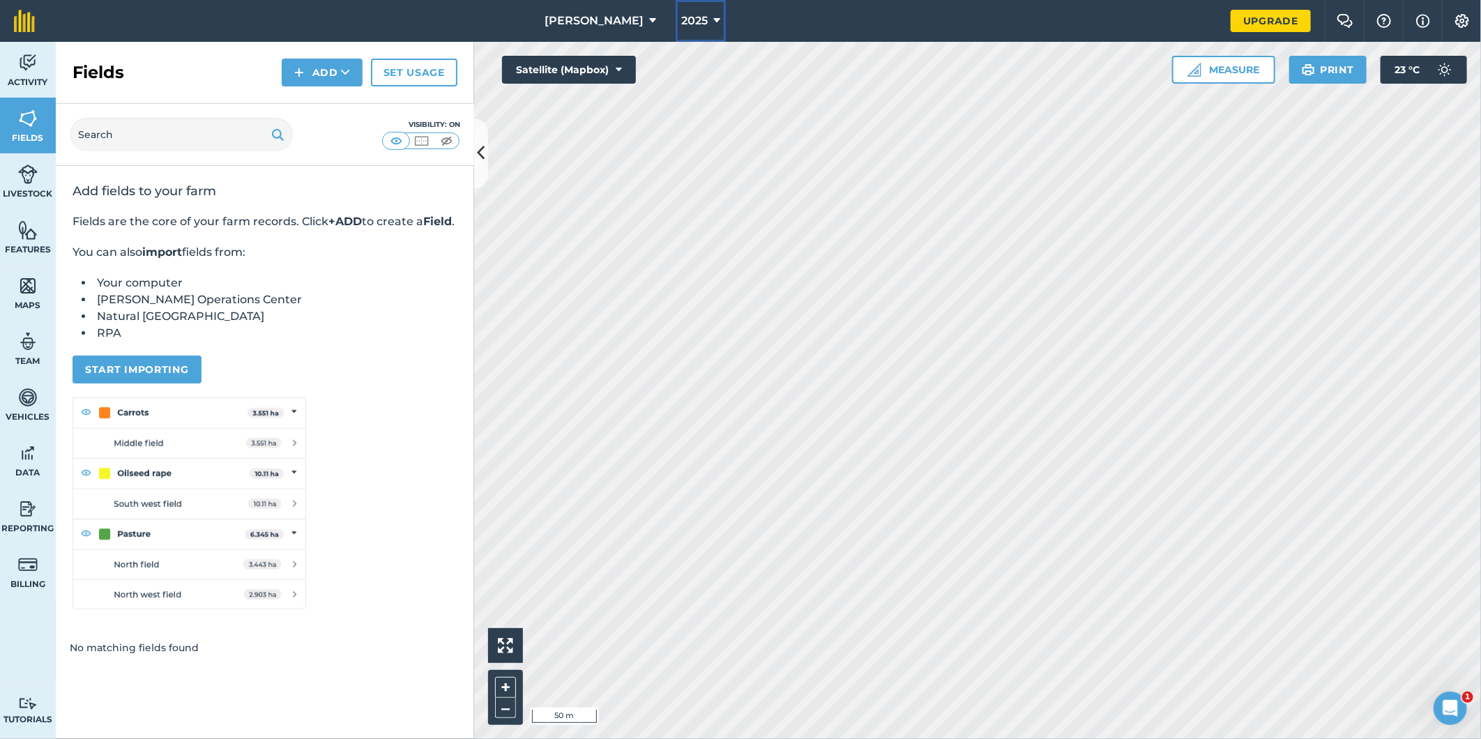
click at [713, 19] on icon at bounding box center [716, 21] width 7 height 17
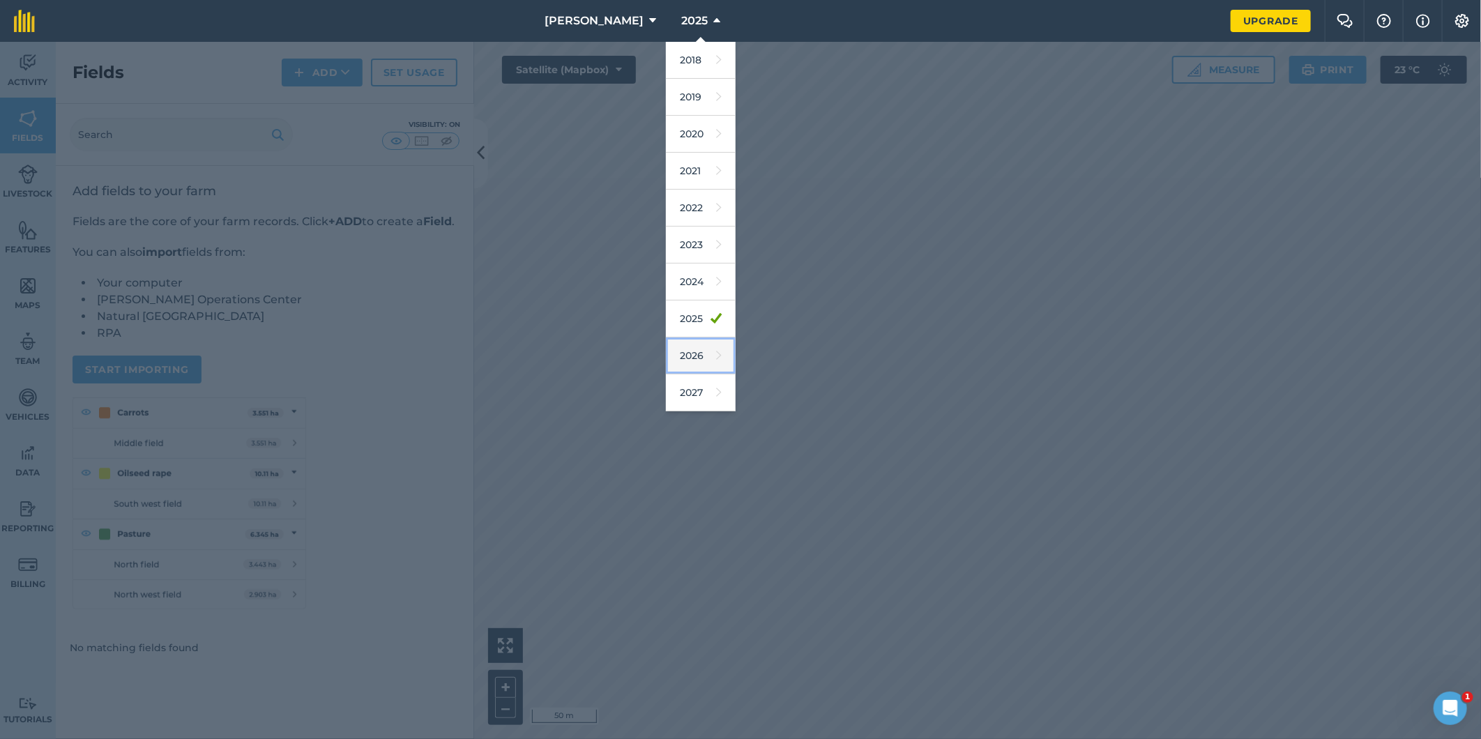
click at [685, 354] on link "2026" at bounding box center [701, 356] width 70 height 37
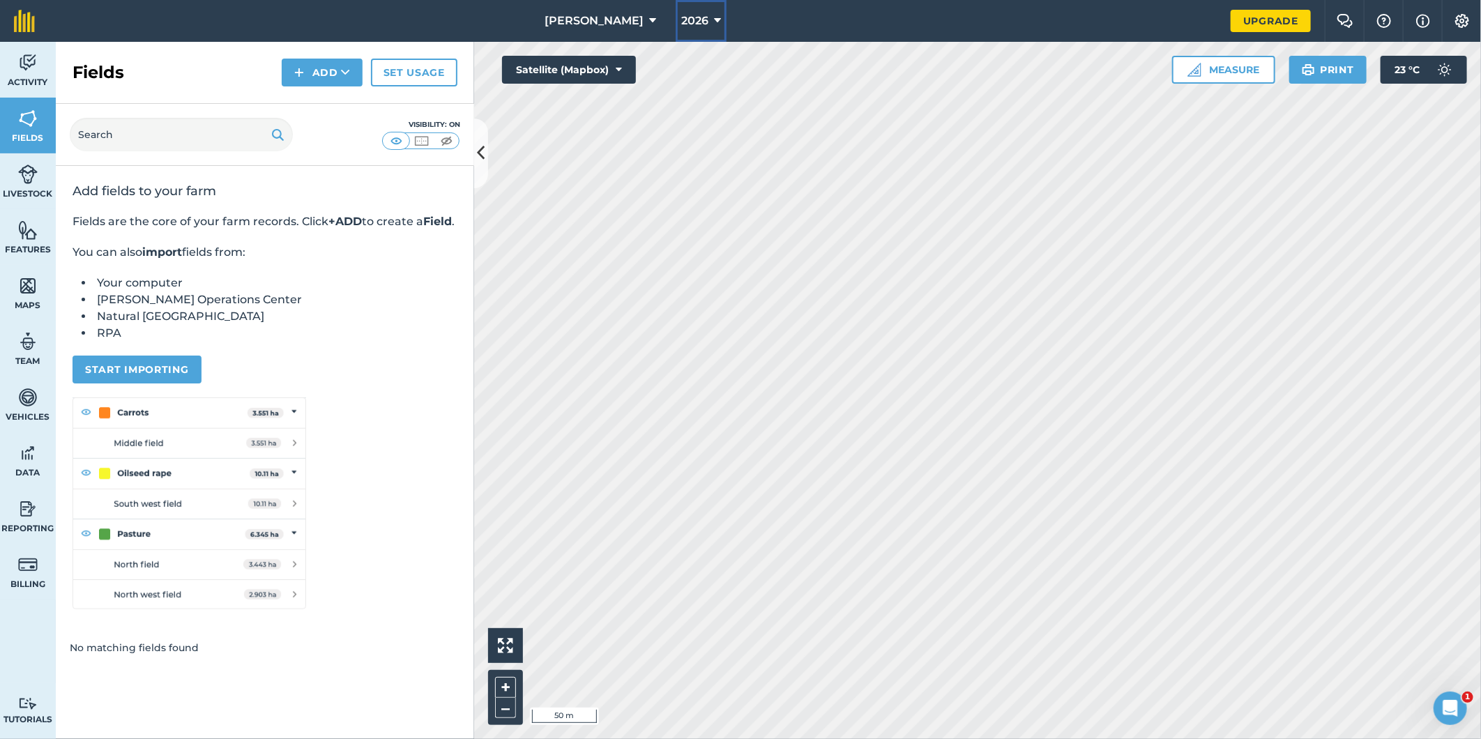
click at [714, 17] on icon at bounding box center [717, 21] width 7 height 17
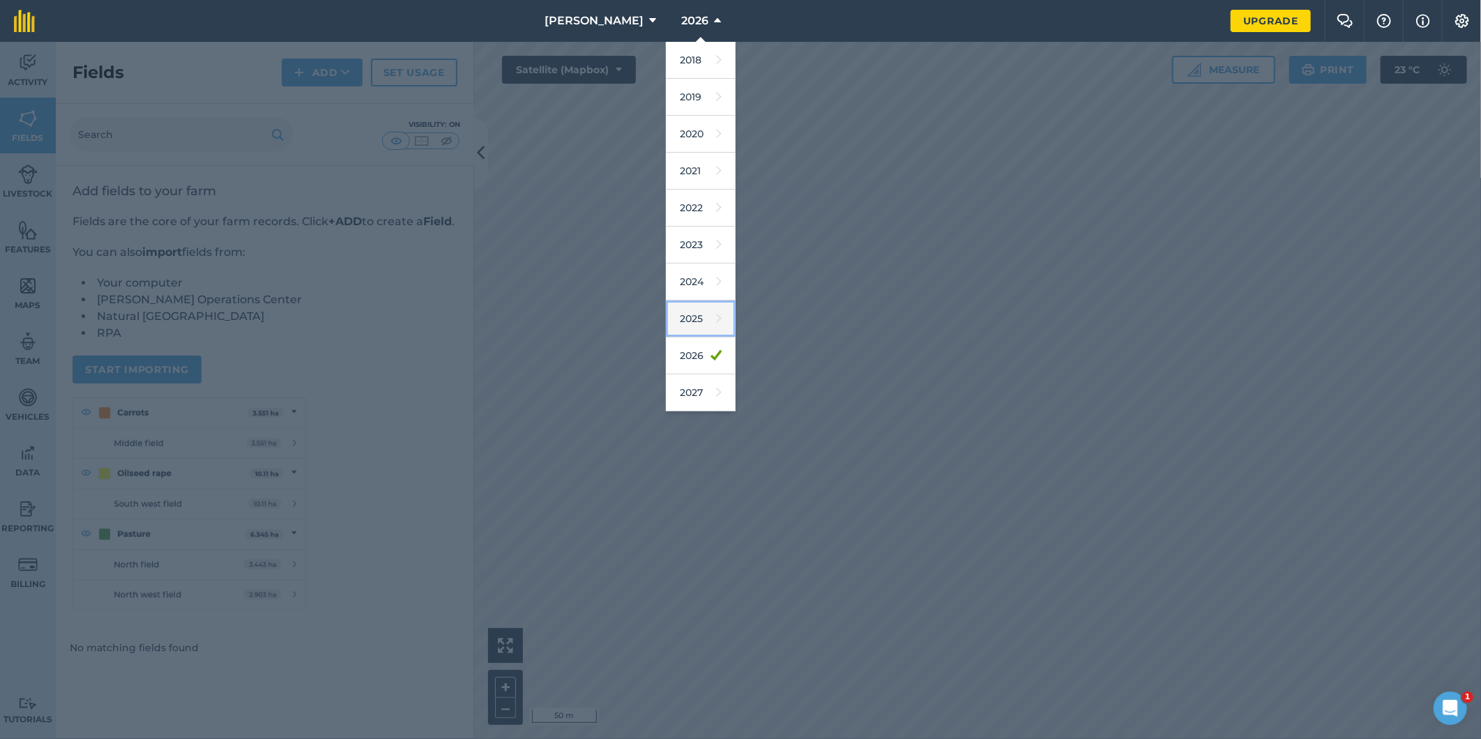
click at [686, 319] on link "2025" at bounding box center [701, 319] width 70 height 37
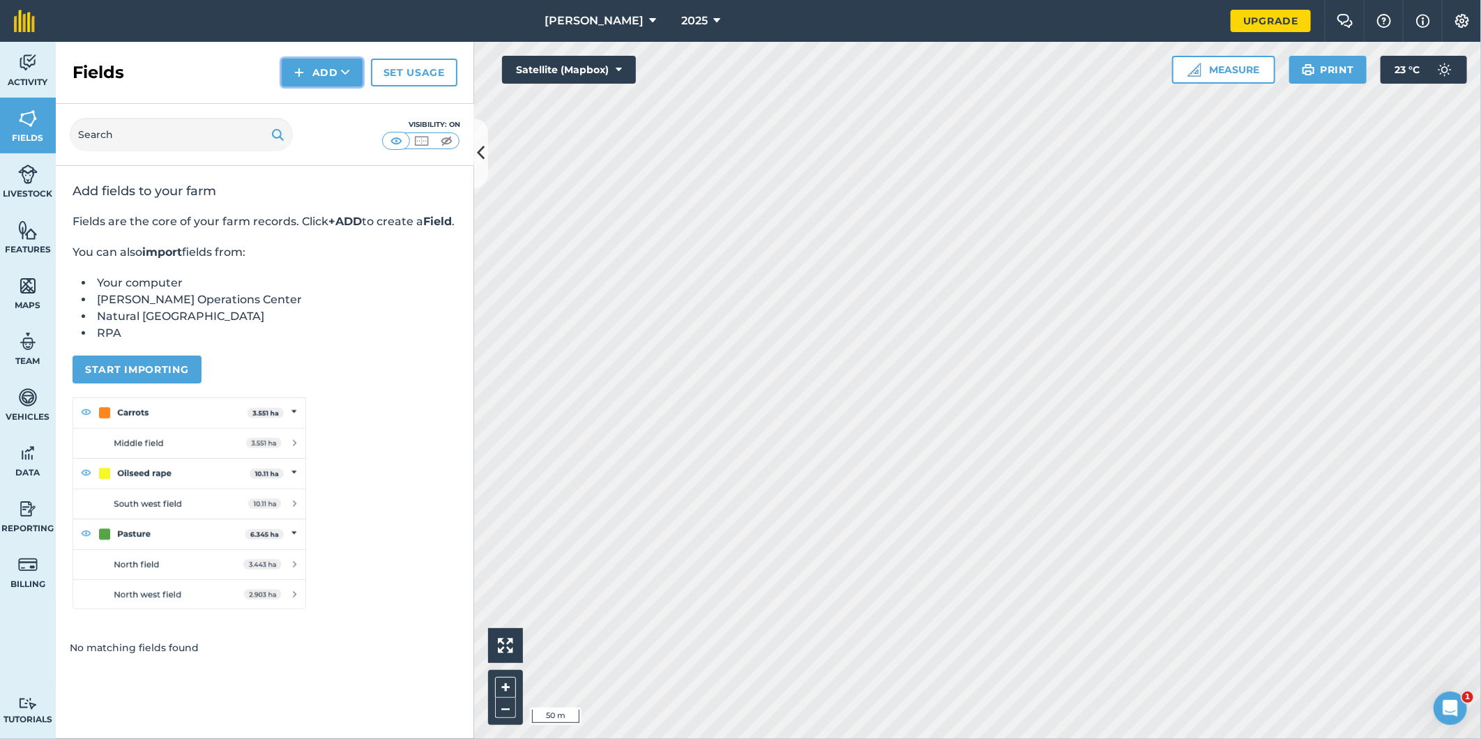
click at [340, 64] on button "Add" at bounding box center [322, 73] width 81 height 28
click at [332, 129] on link "Import" at bounding box center [322, 135] width 77 height 31
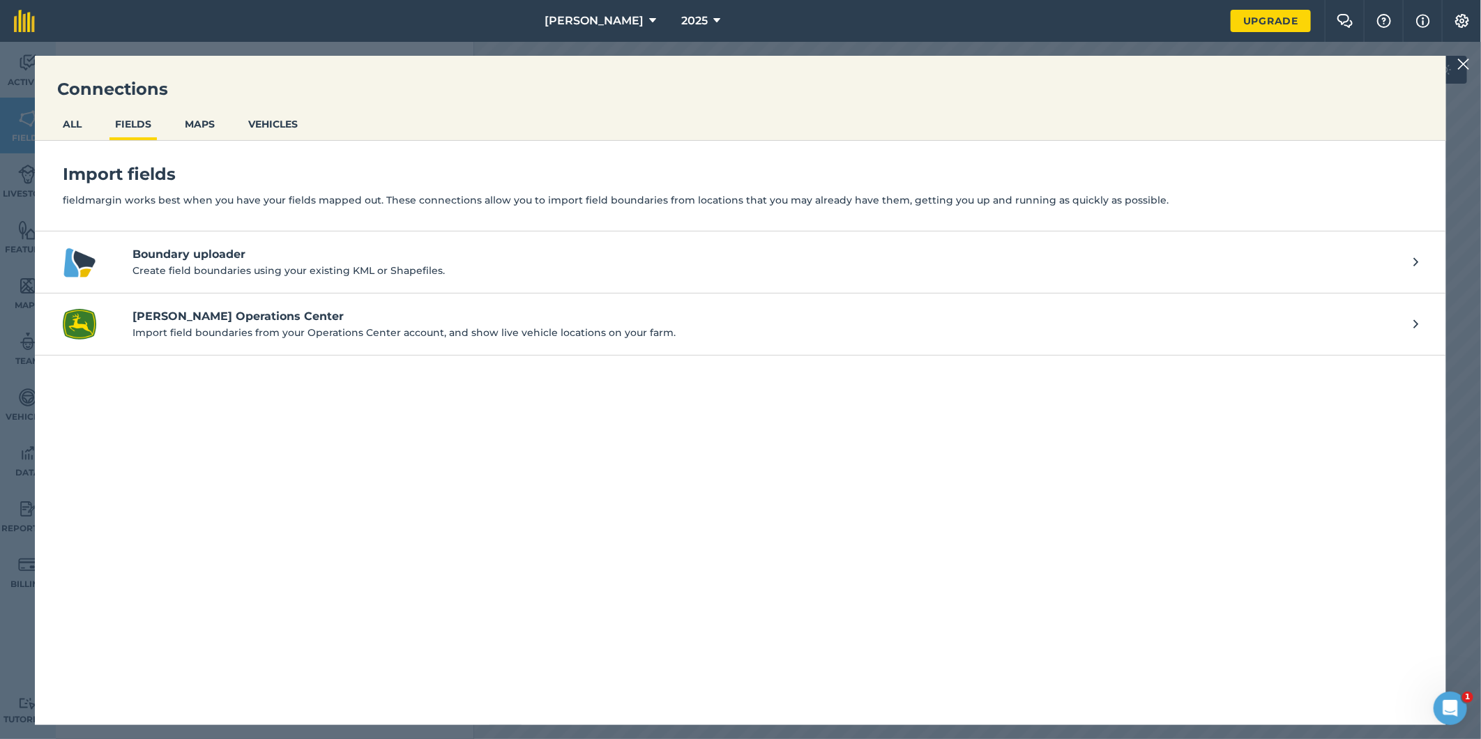
click at [230, 257] on h4 "Boundary uploader" at bounding box center [766, 254] width 1267 height 17
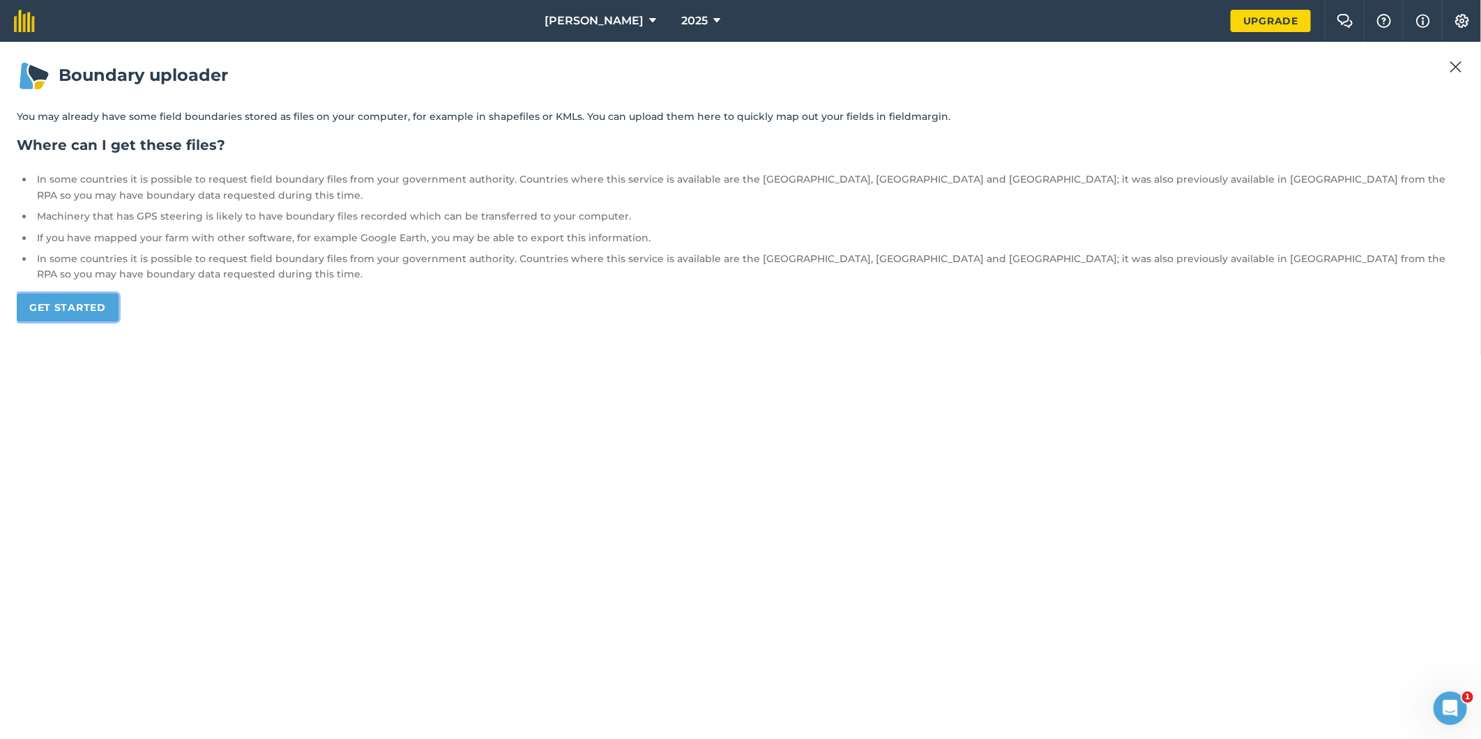
click at [71, 294] on link "Get started" at bounding box center [68, 308] width 102 height 28
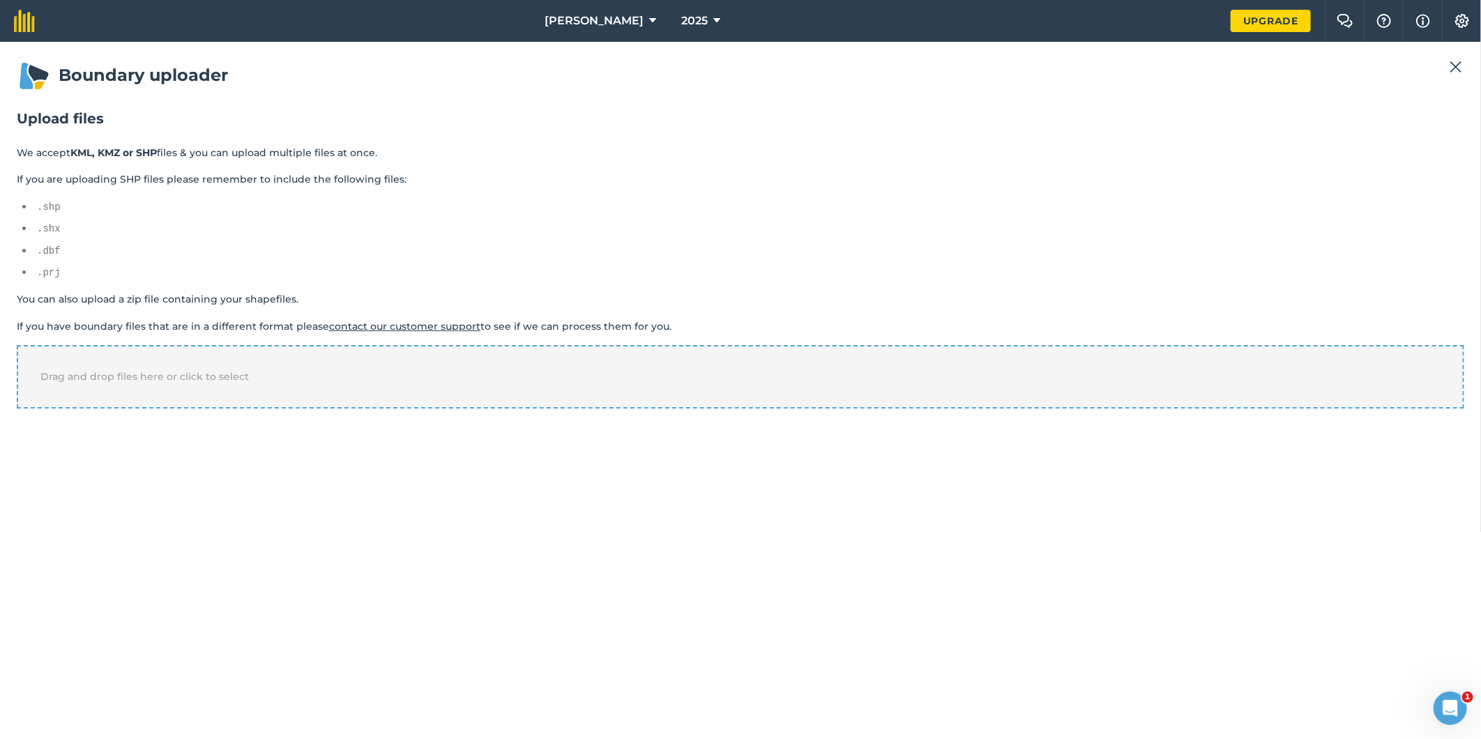
click at [243, 366] on div "Drag and drop files here or click to select" at bounding box center [741, 376] width 1448 height 63
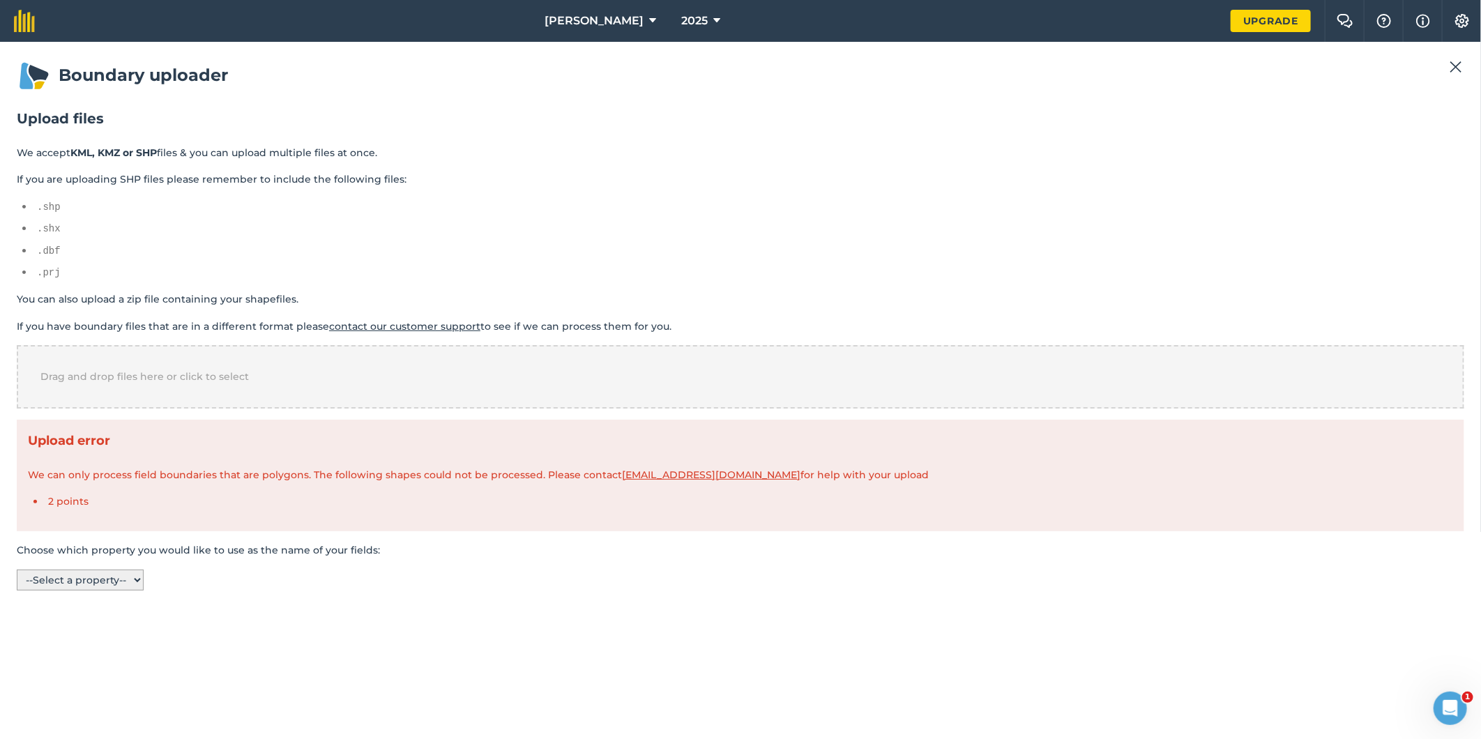
click at [142, 573] on select "-- Select a property -- name description" at bounding box center [80, 580] width 127 height 21
select select "name"
click at [17, 570] on select "-- Select a property -- name description" at bounding box center [80, 580] width 127 height 21
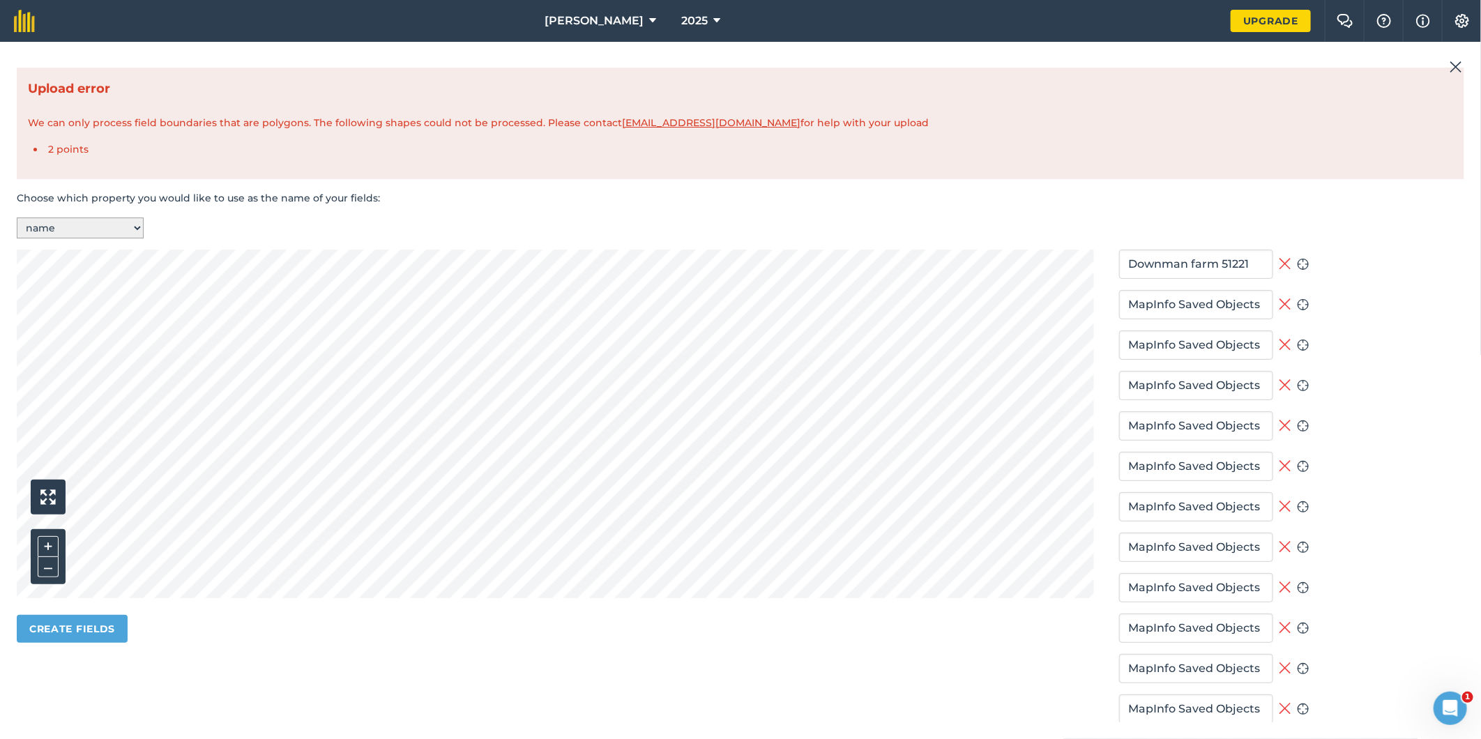
scroll to position [387, 0]
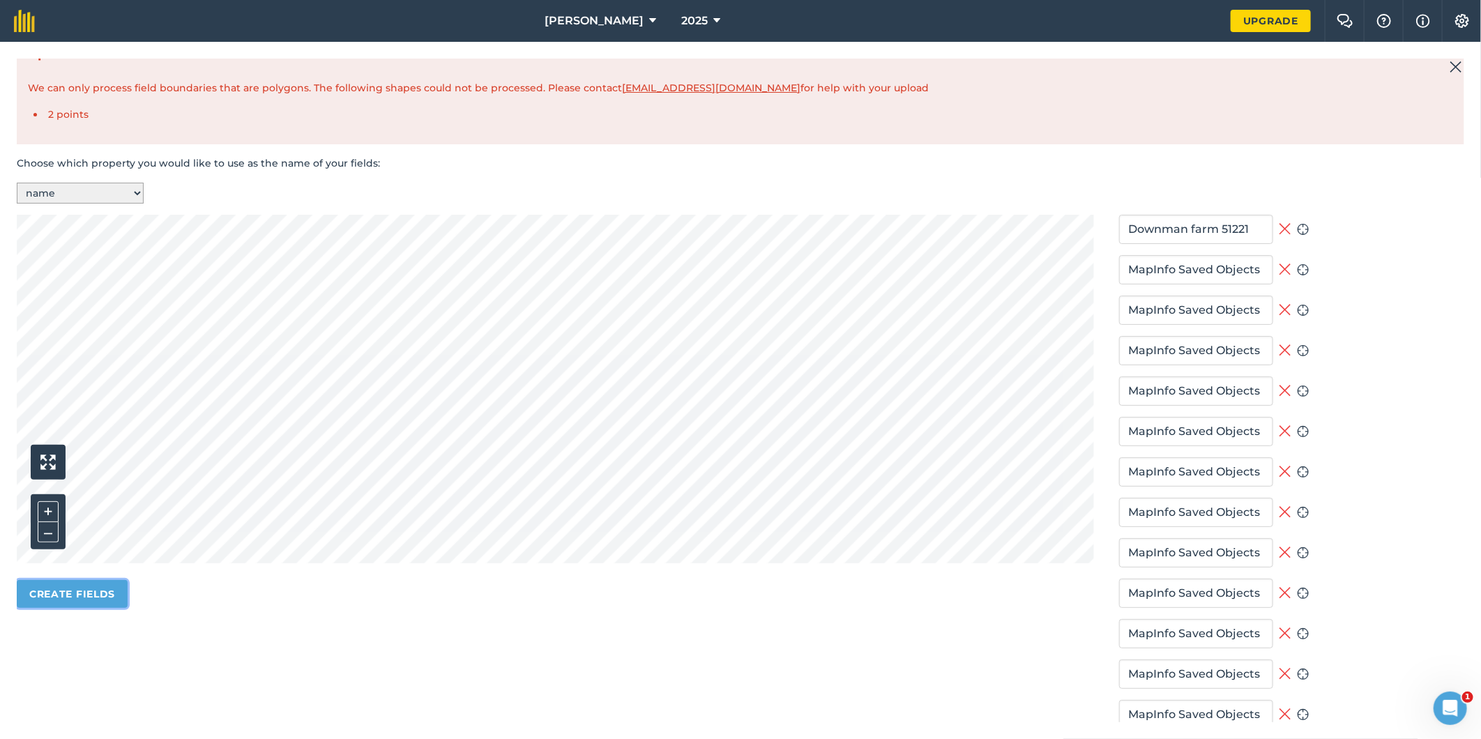
click at [71, 582] on button "Create fields" at bounding box center [72, 594] width 111 height 28
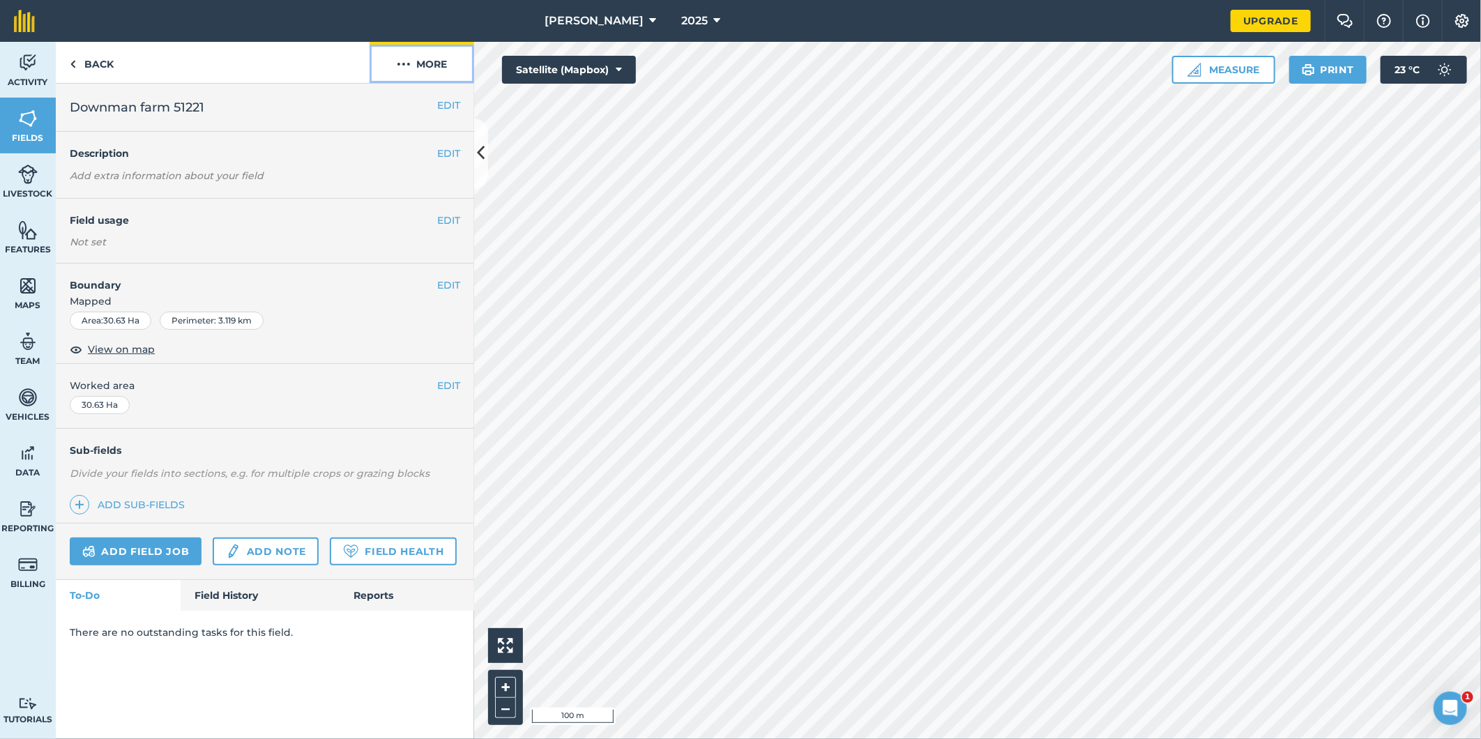
click at [407, 61] on img at bounding box center [404, 64] width 14 height 17
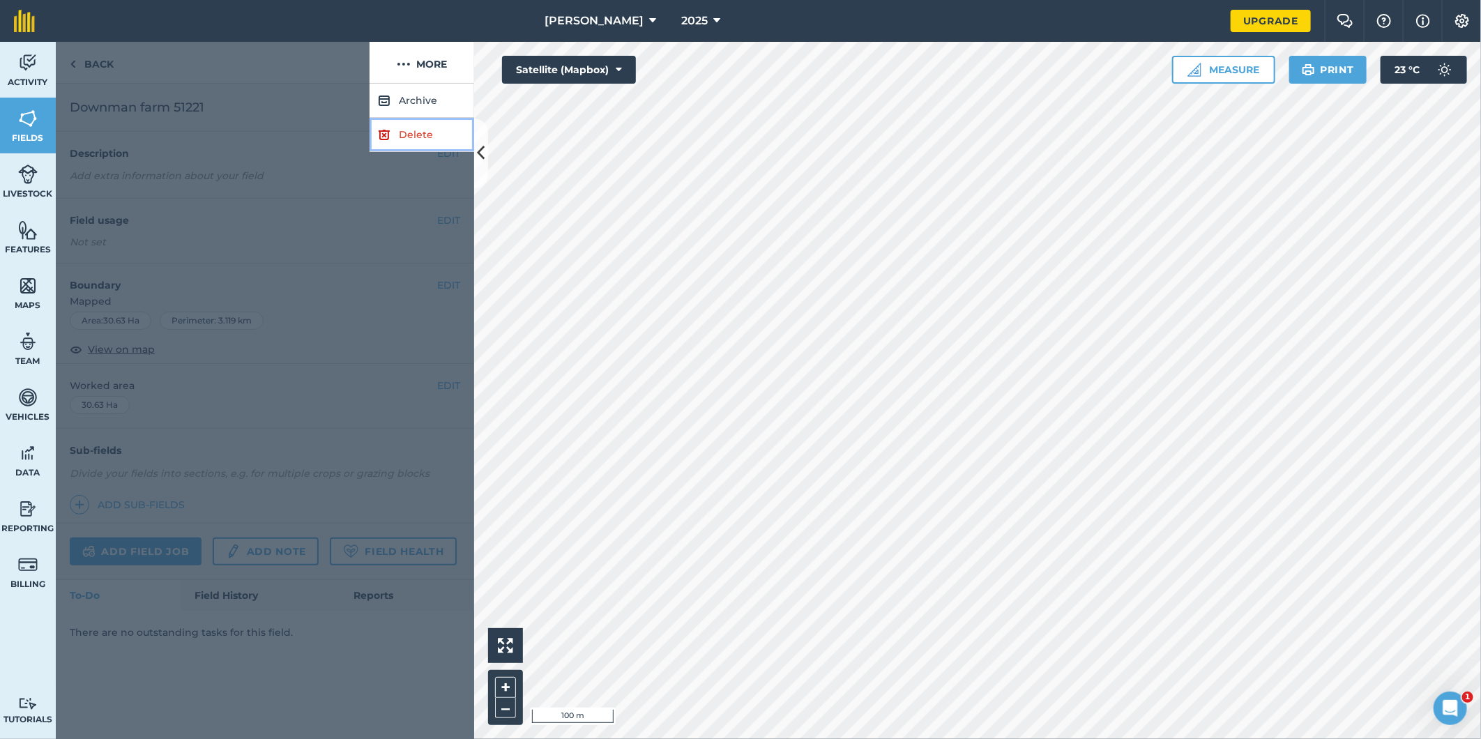
click at [409, 133] on link "Delete" at bounding box center [422, 135] width 105 height 34
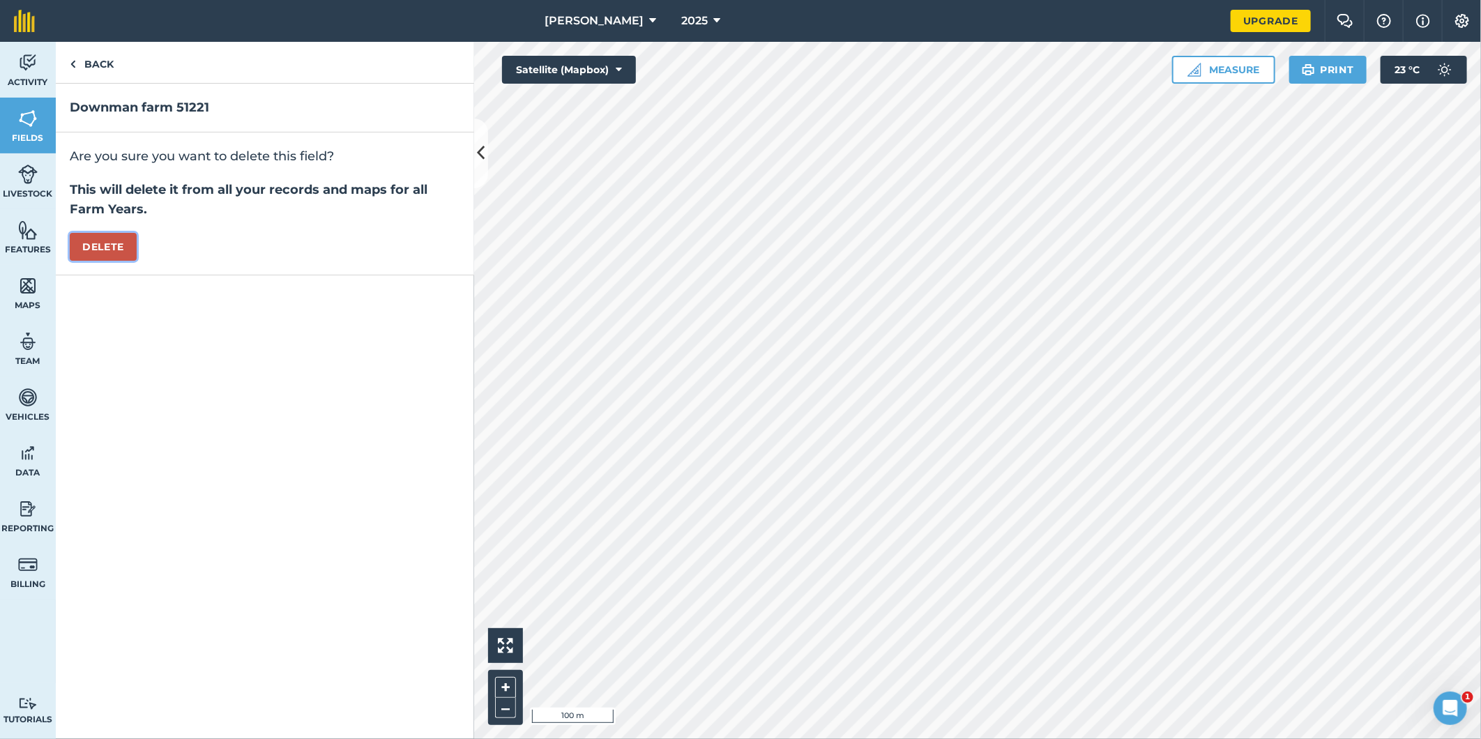
click at [117, 248] on button "Delete" at bounding box center [103, 247] width 67 height 28
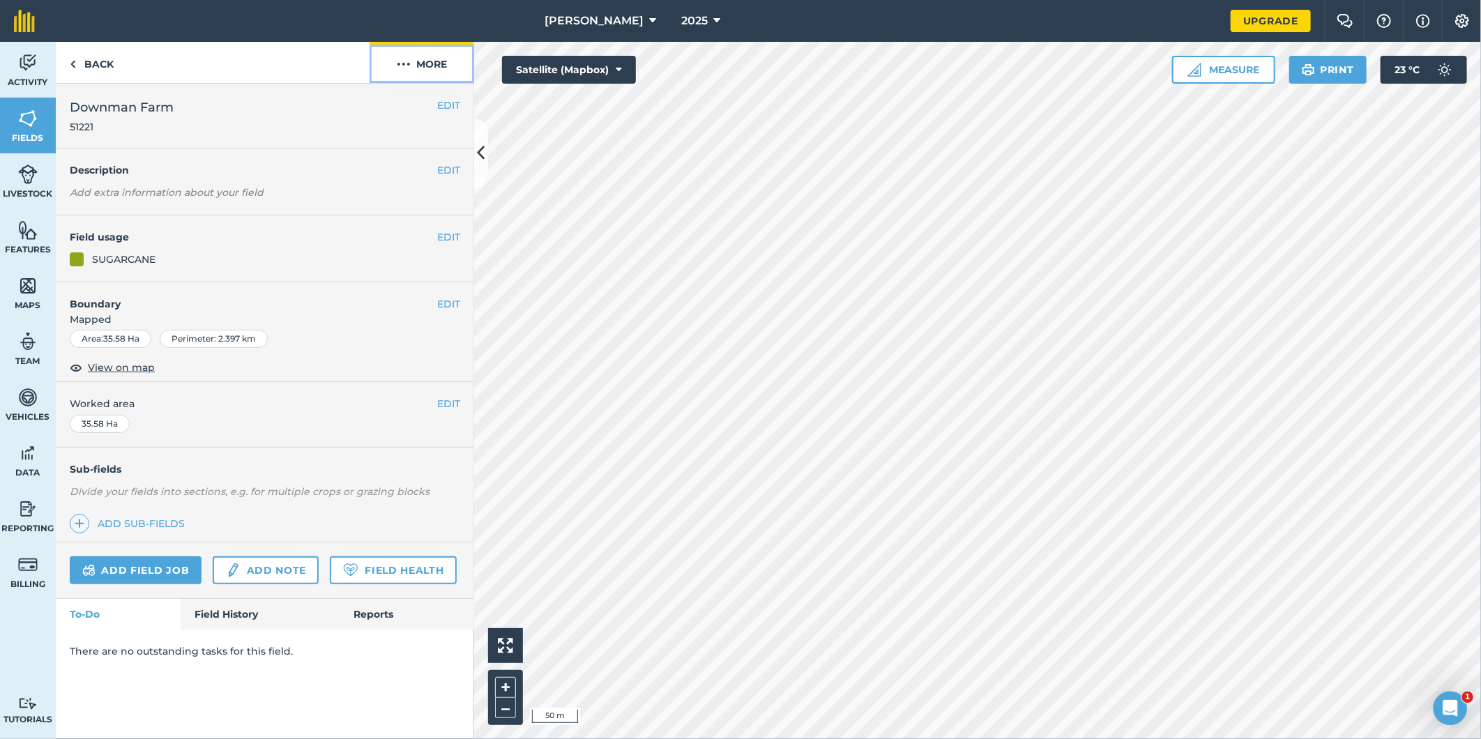
click at [404, 63] on img at bounding box center [404, 64] width 14 height 17
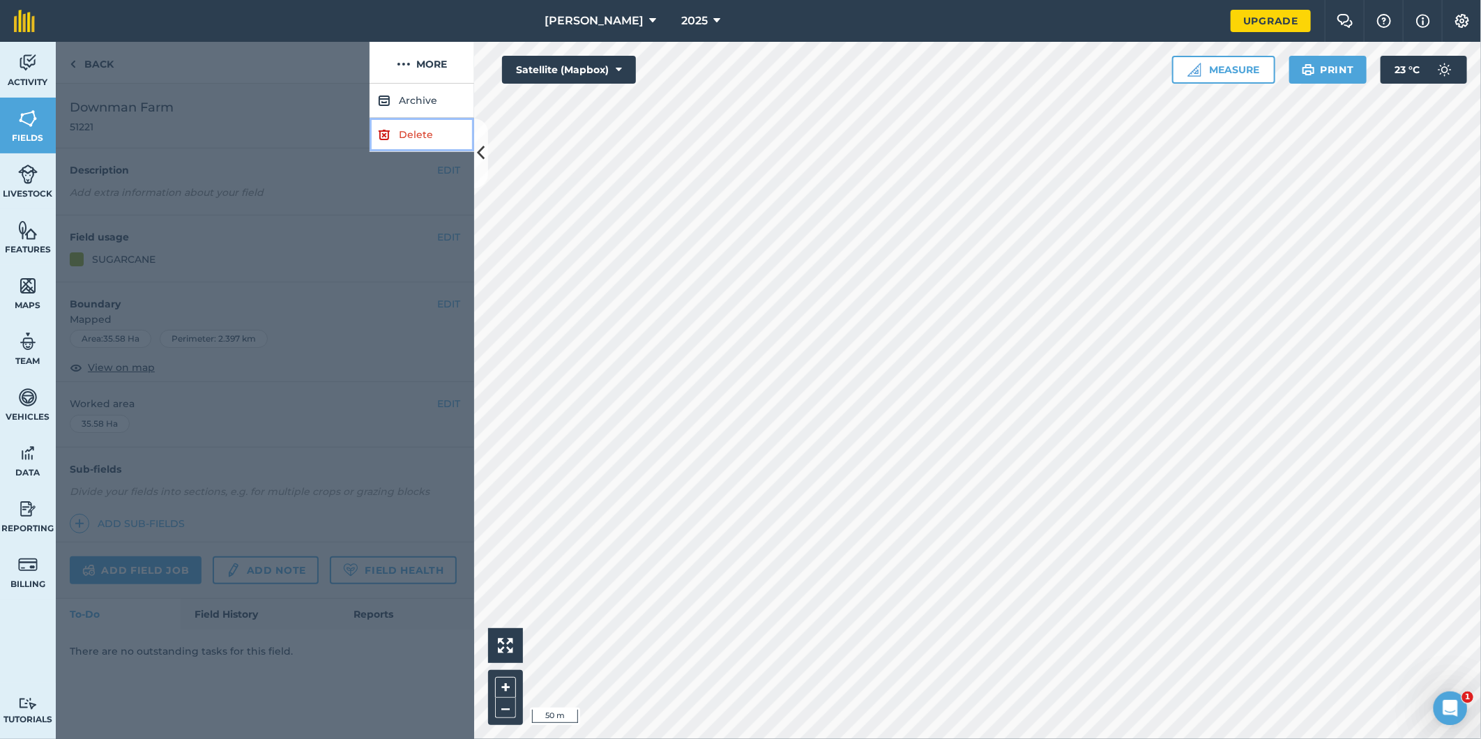
click at [406, 131] on link "Delete" at bounding box center [422, 135] width 105 height 34
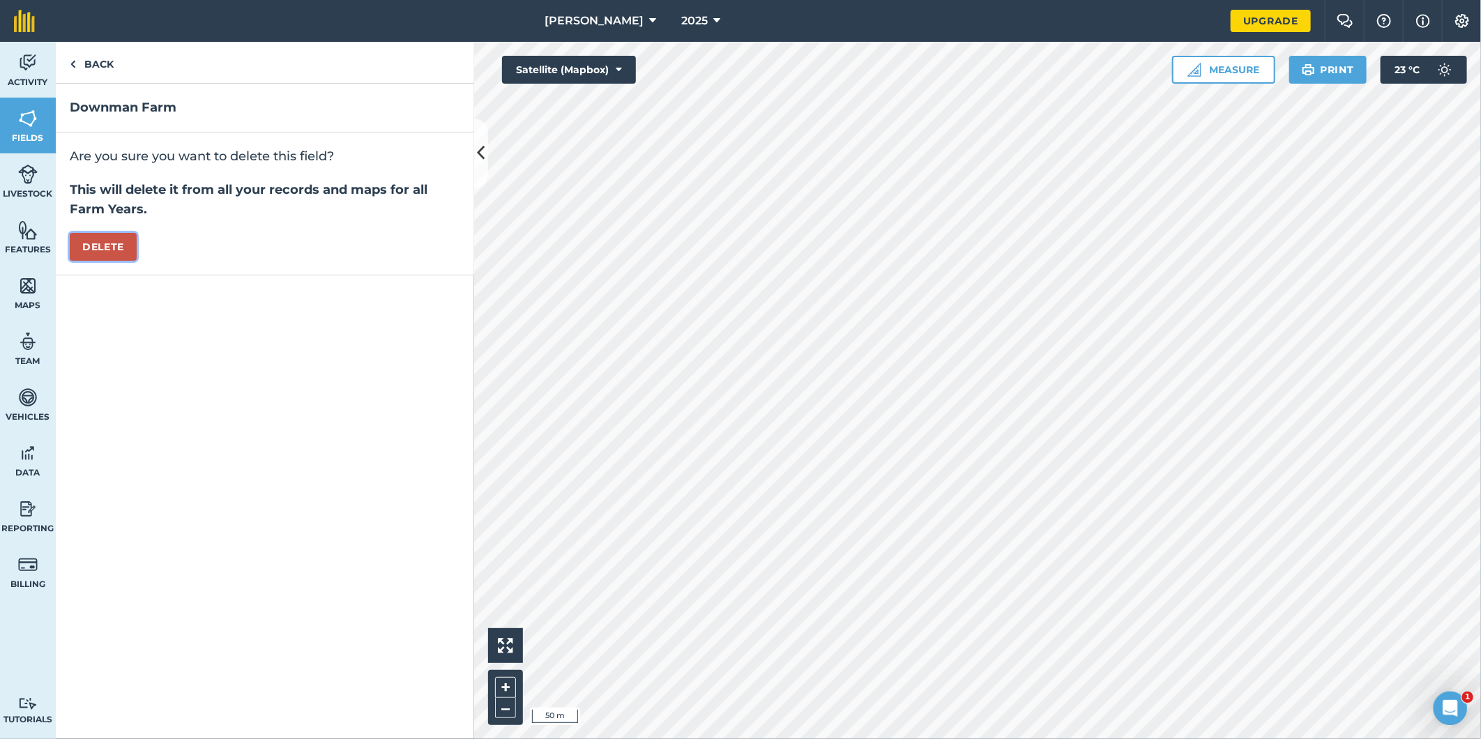
click at [89, 239] on button "Delete" at bounding box center [103, 247] width 67 height 28
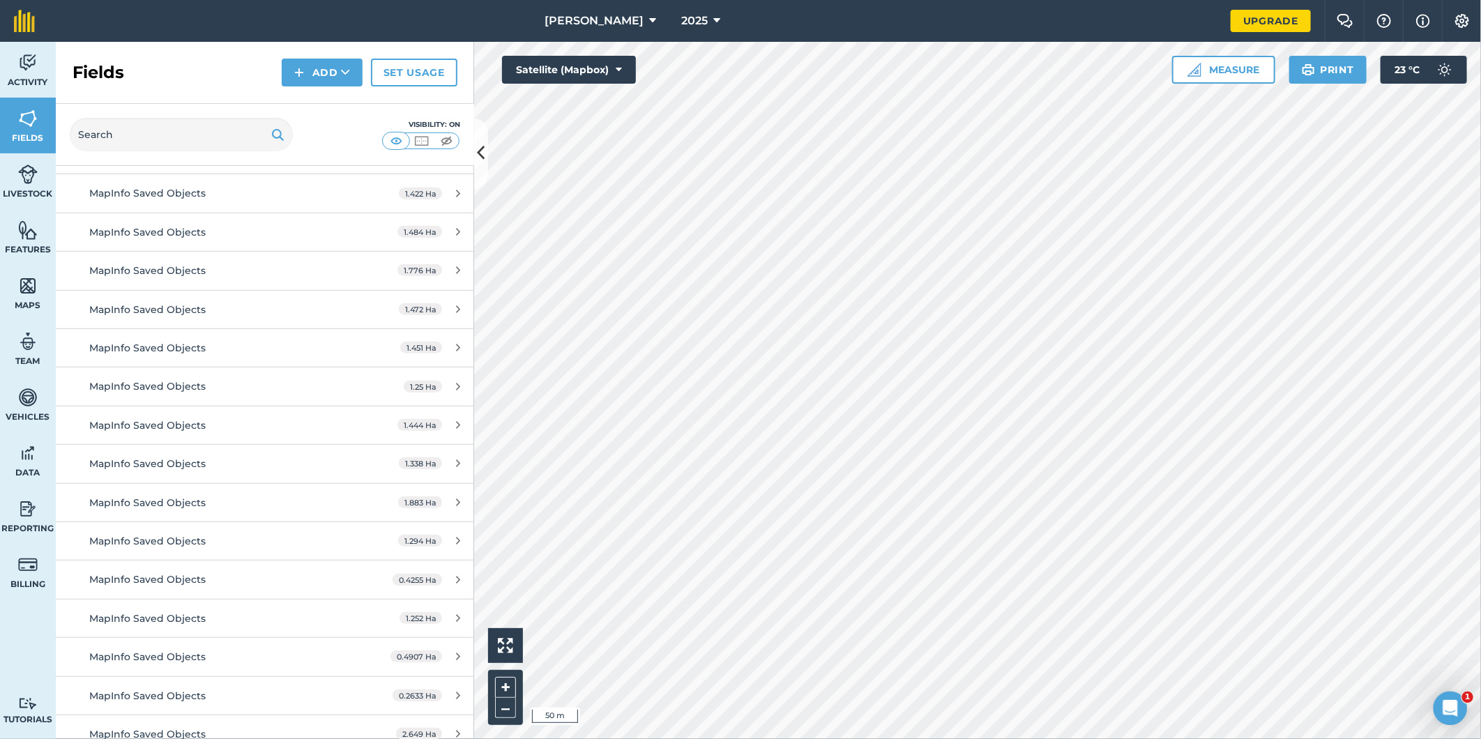
scroll to position [535, 0]
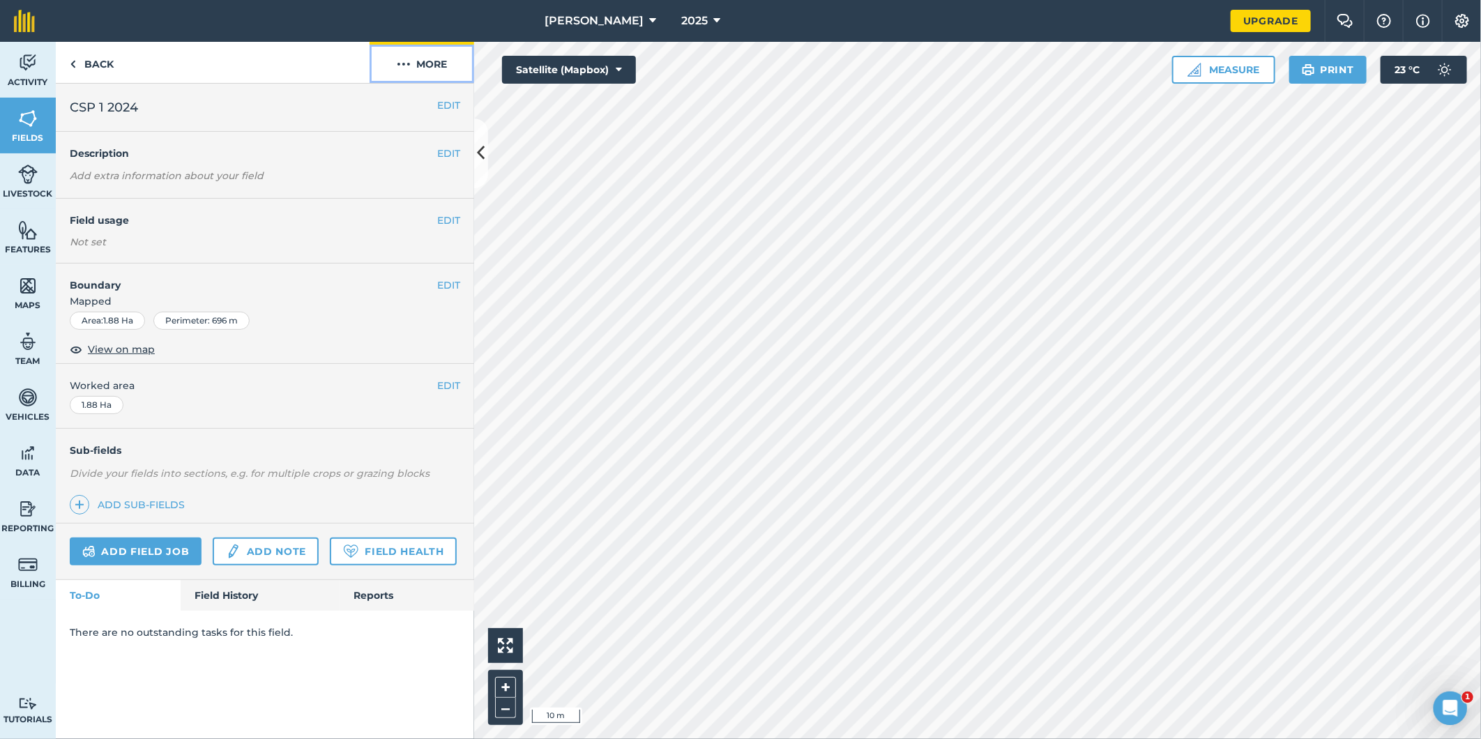
click at [404, 60] on img at bounding box center [404, 64] width 14 height 17
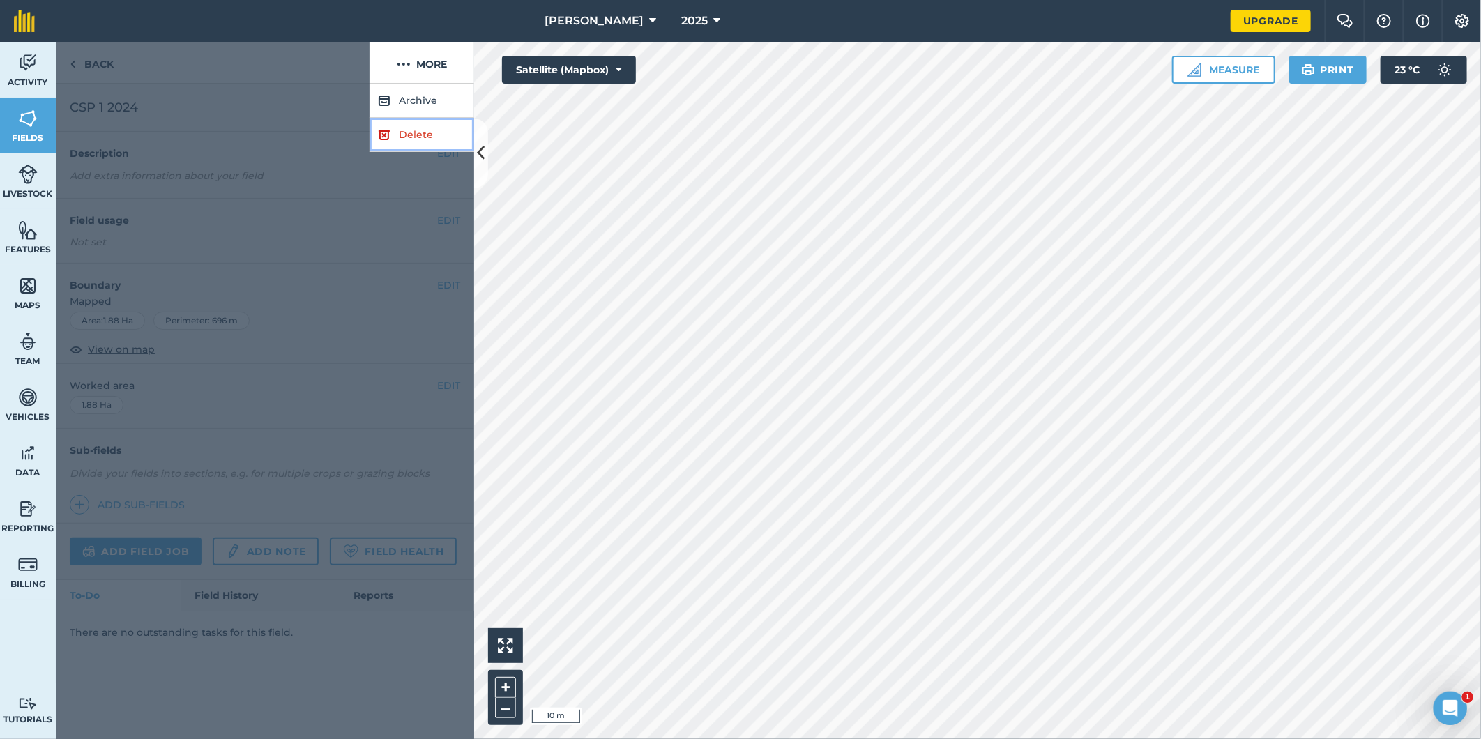
click at [414, 134] on link "Delete" at bounding box center [422, 135] width 105 height 34
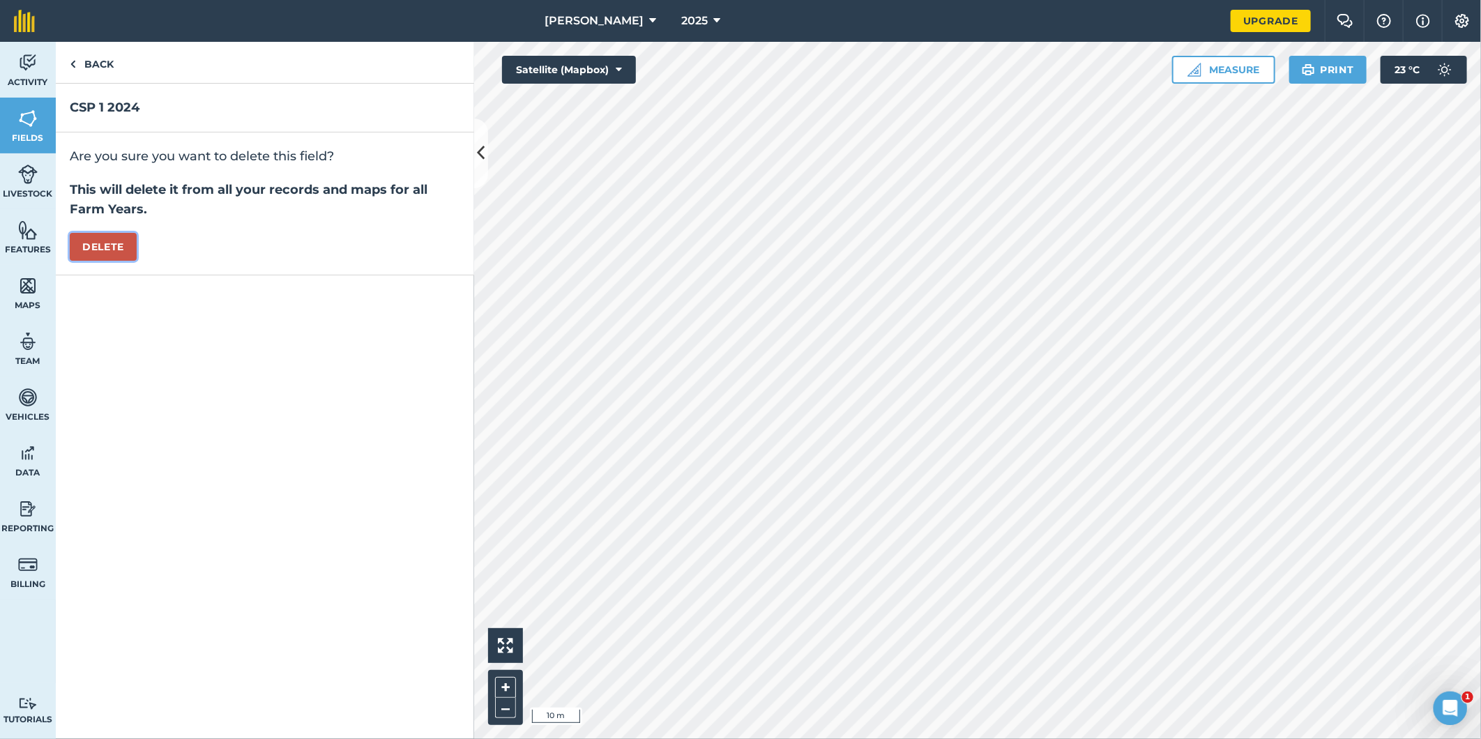
click at [112, 238] on button "Delete" at bounding box center [103, 247] width 67 height 28
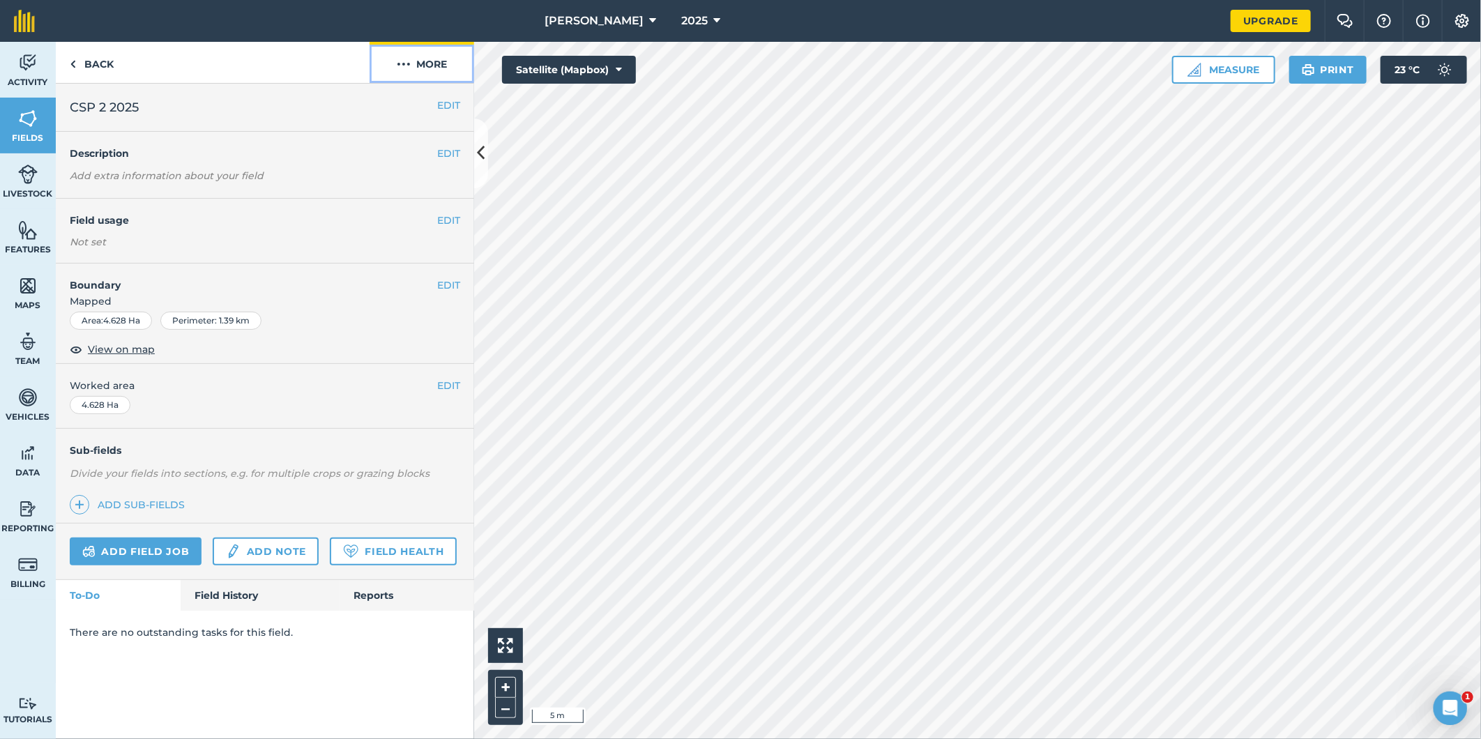
click at [409, 64] on img at bounding box center [404, 64] width 14 height 17
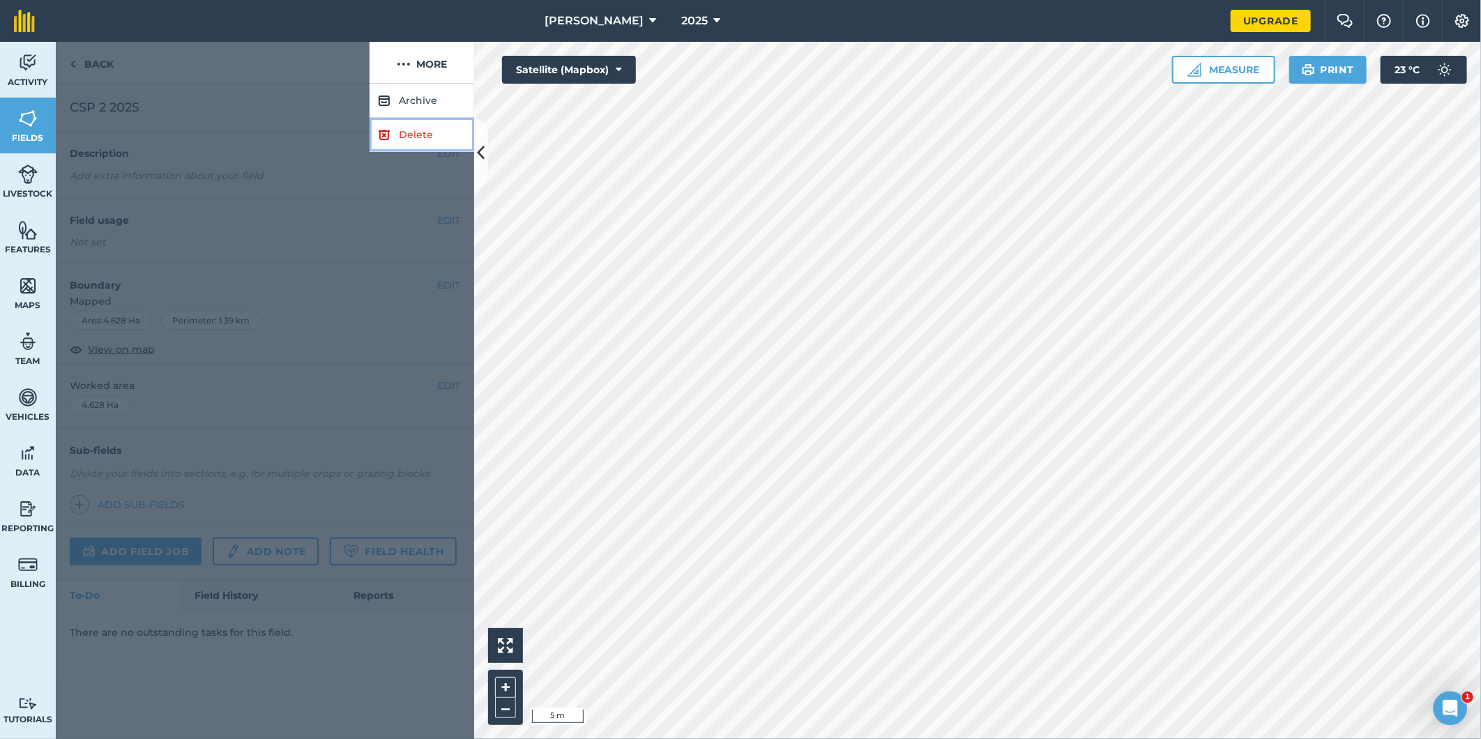
click at [408, 136] on link "Delete" at bounding box center [422, 135] width 105 height 34
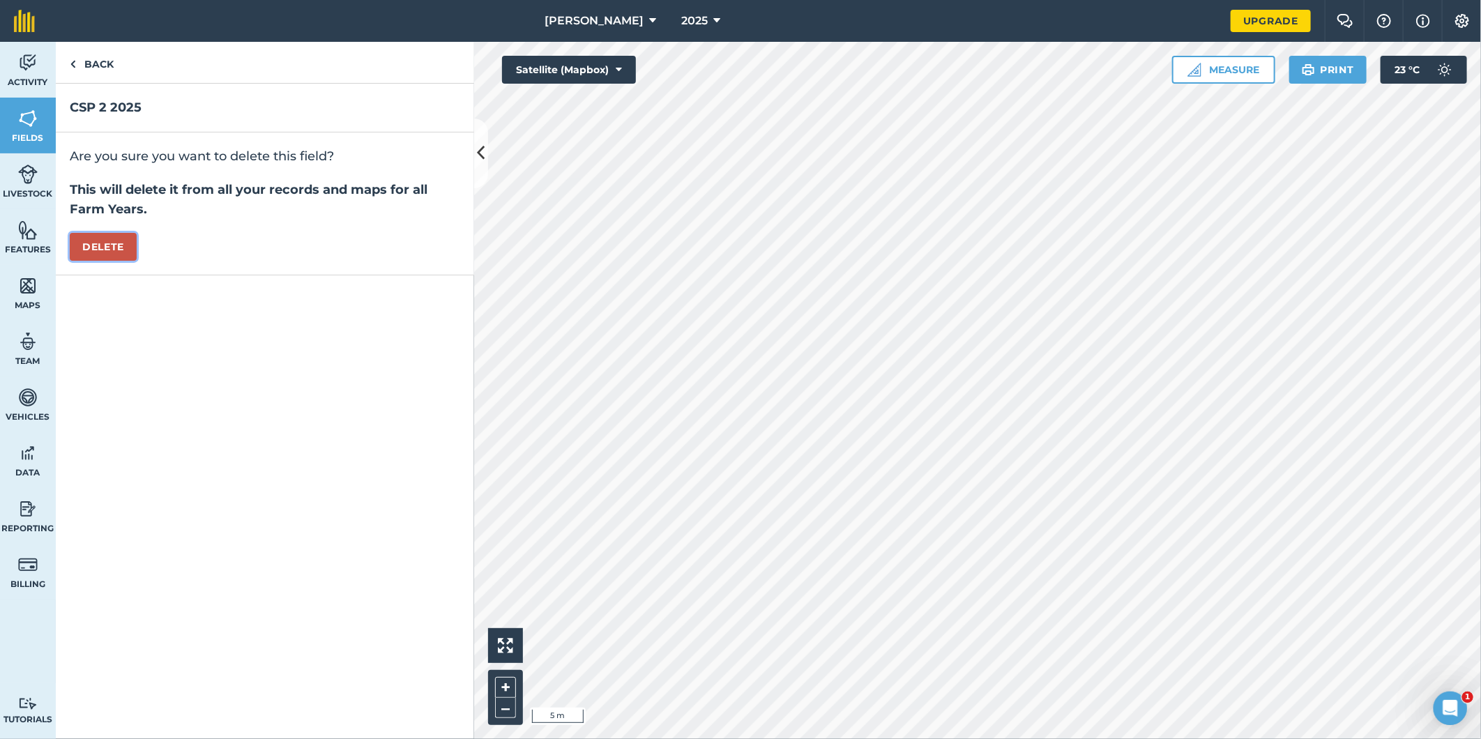
click at [109, 251] on button "Delete" at bounding box center [103, 247] width 67 height 28
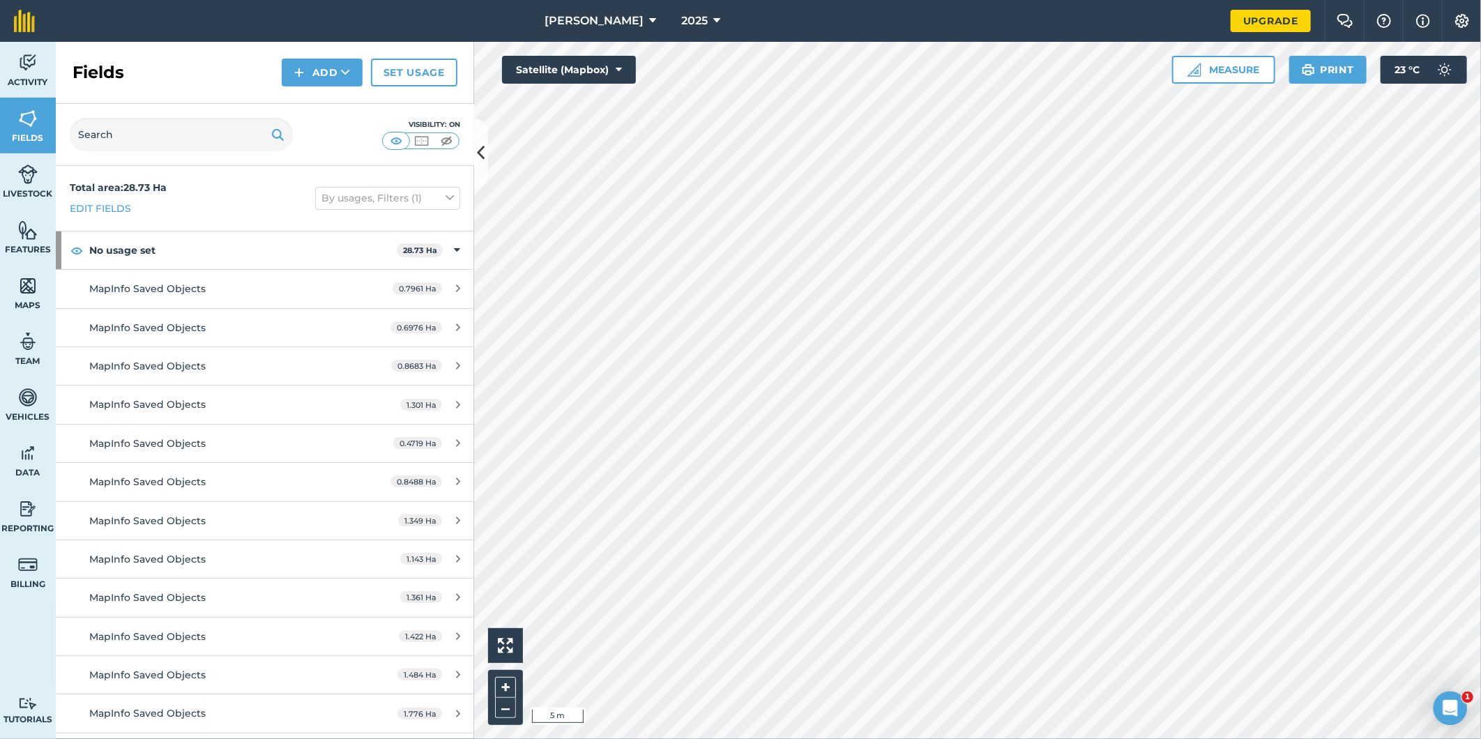
click at [1481, 227] on html "[PERSON_NAME] 2025 Upgrade Farm Chat Help Info Settings Map printing is not ava…" at bounding box center [740, 369] width 1481 height 739
